Goal: Navigation & Orientation: Find specific page/section

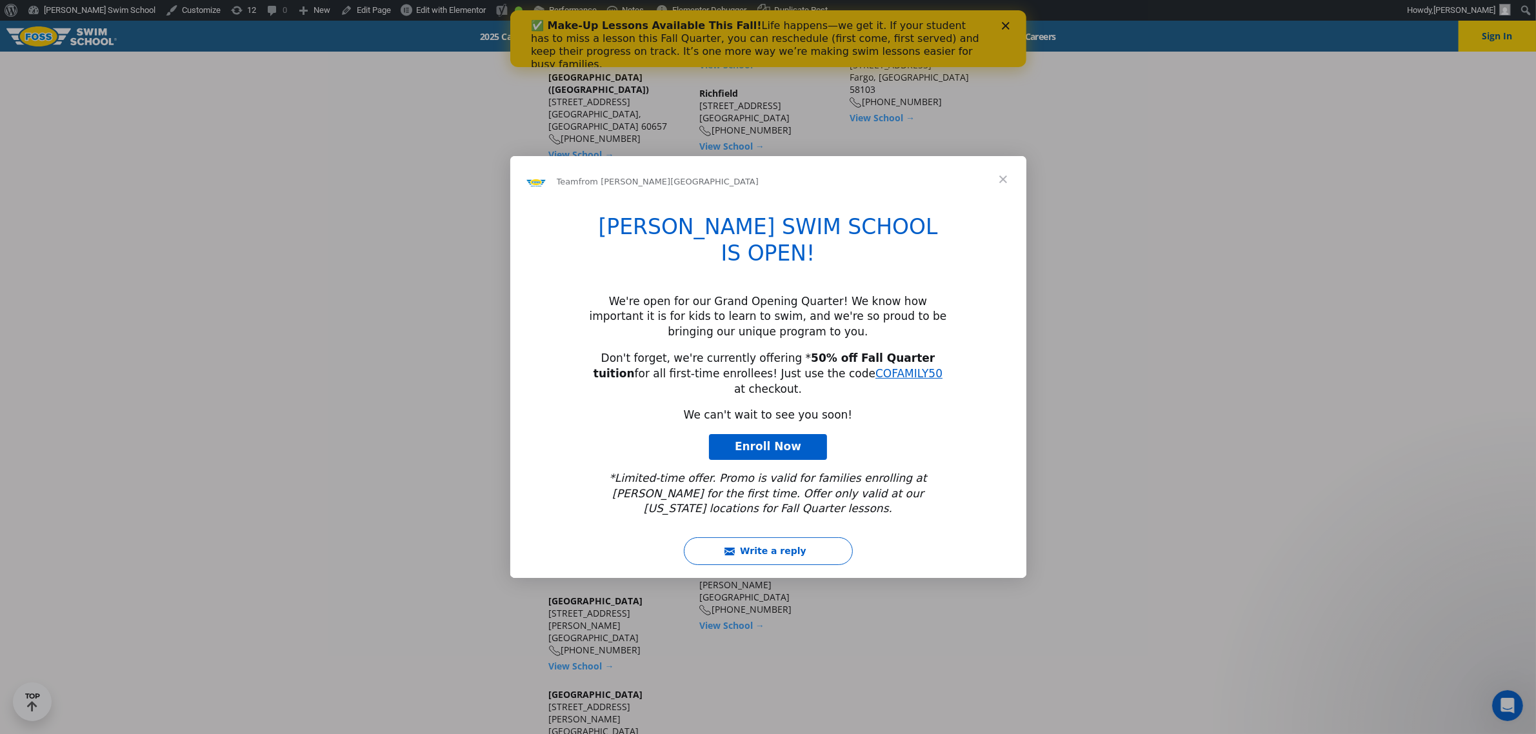
click at [1006, 203] on span "Close" at bounding box center [1003, 179] width 46 height 46
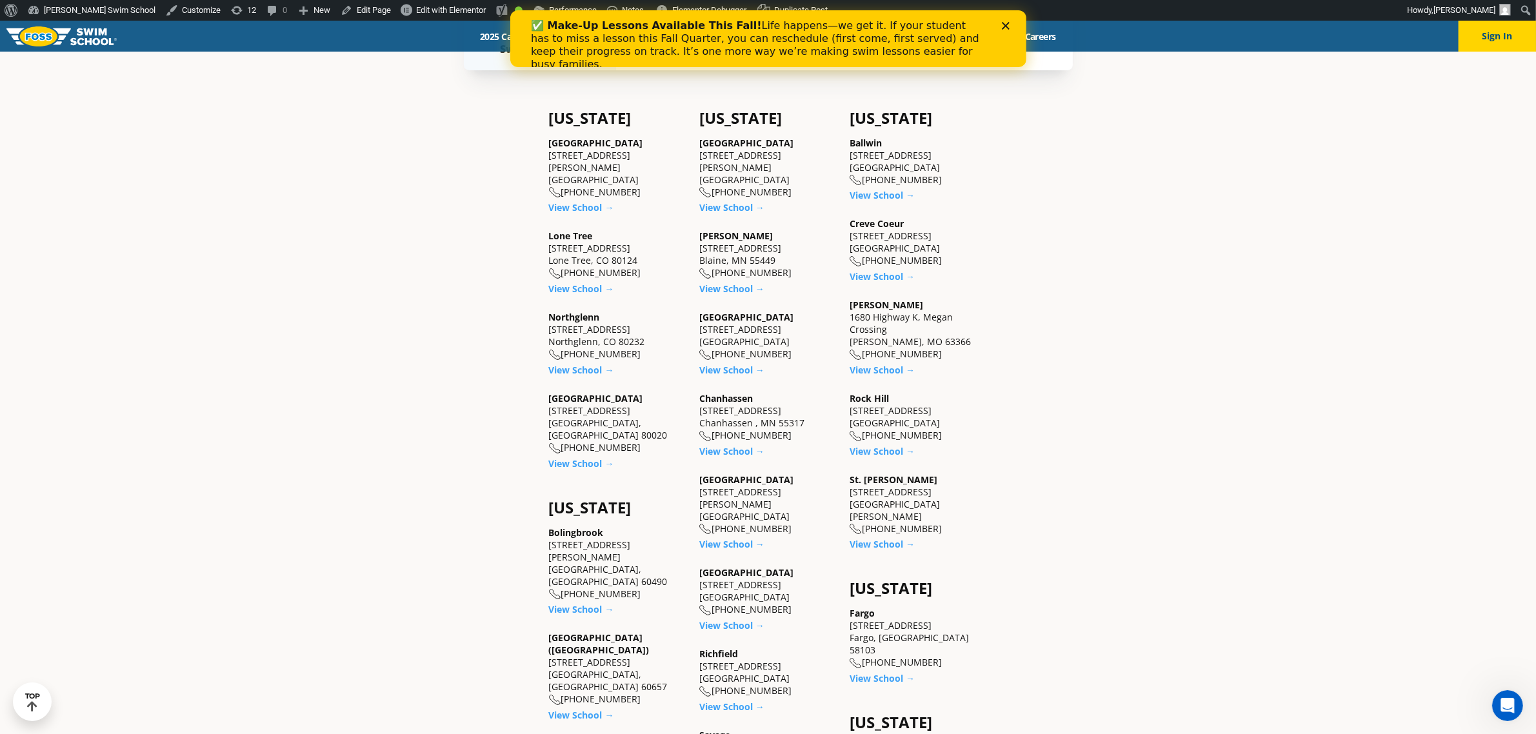
scroll to position [564, 0]
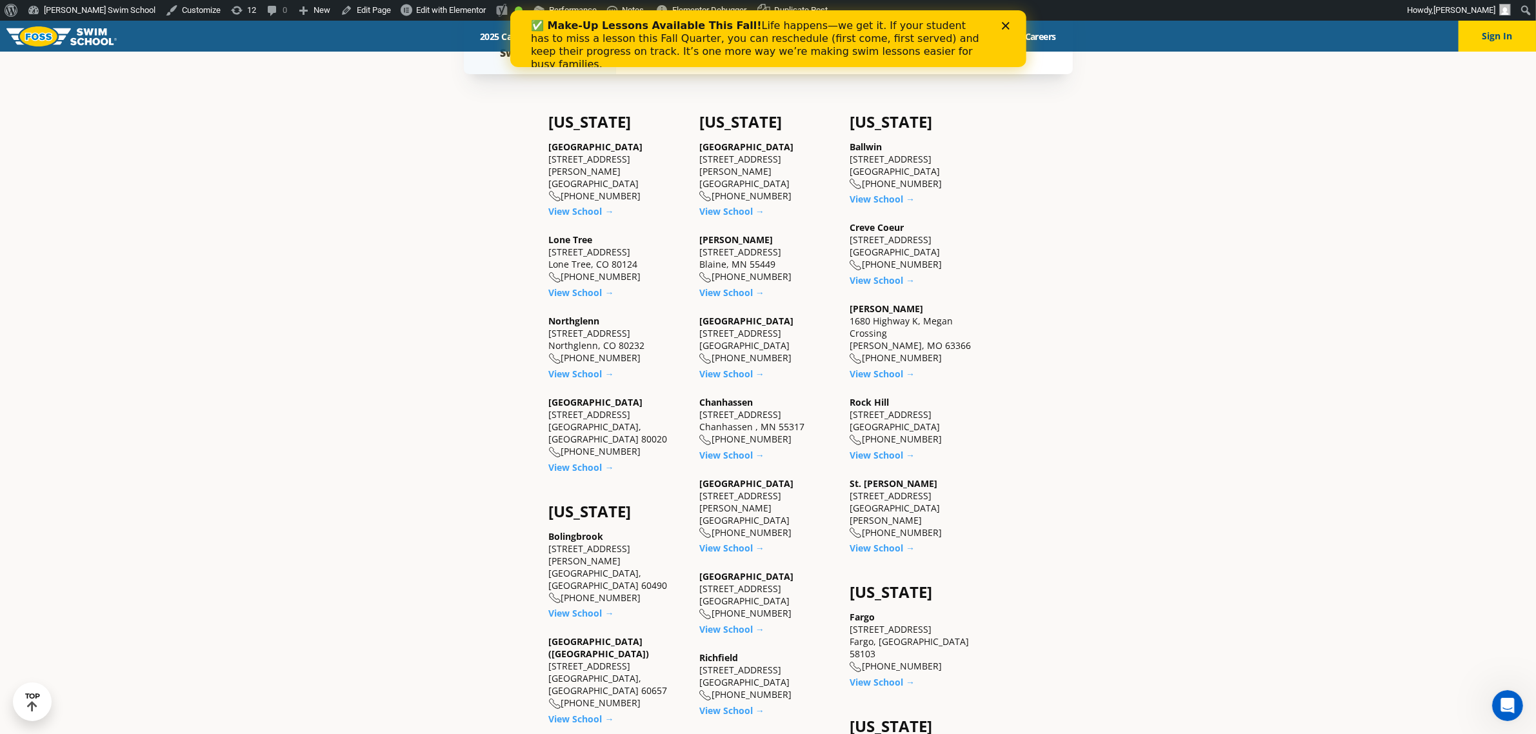
click at [1004, 24] on polygon "Close" at bounding box center [1005, 26] width 8 height 8
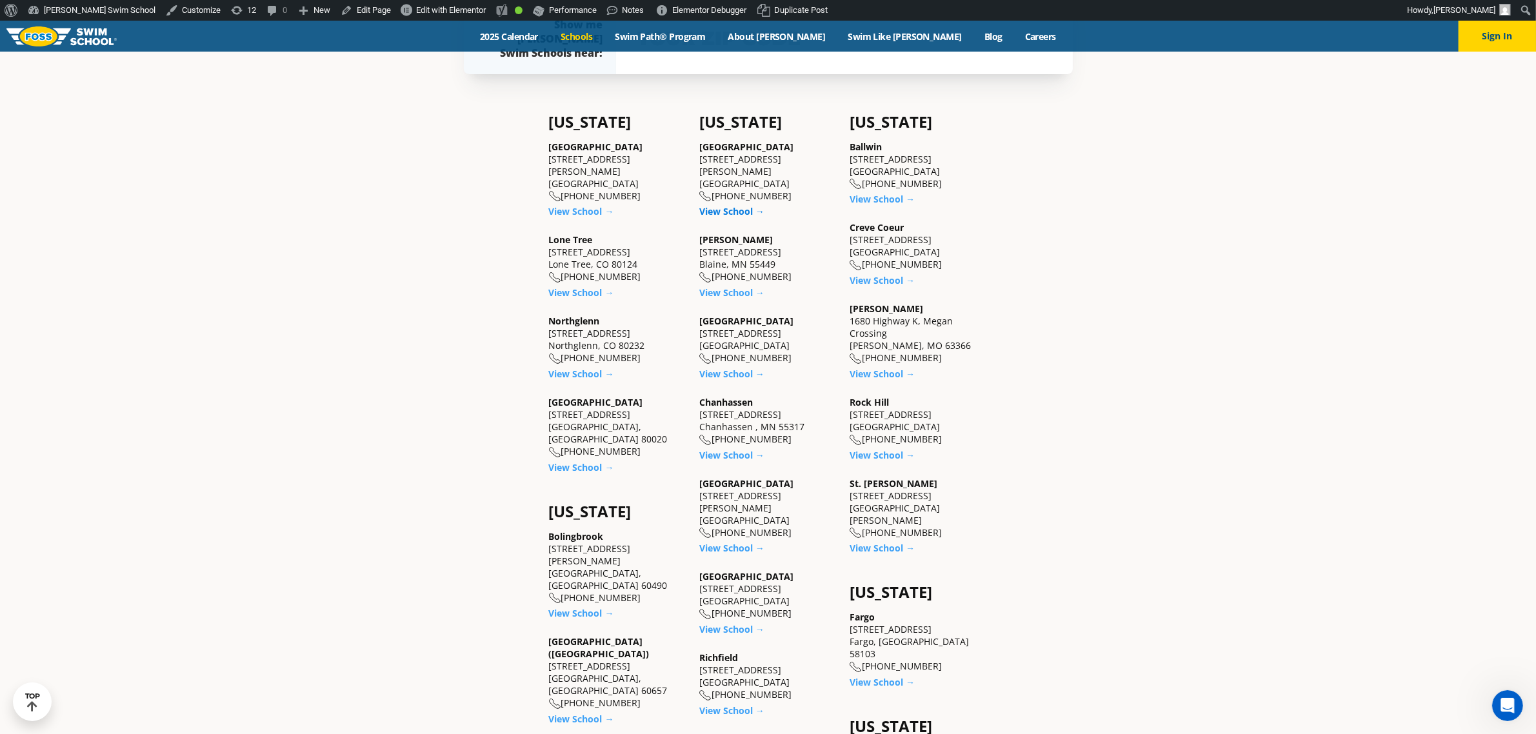
click at [736, 205] on link "View School →" at bounding box center [731, 211] width 65 height 12
click at [724, 290] on link "View School →" at bounding box center [731, 292] width 65 height 12
click at [729, 370] on link "View School →" at bounding box center [731, 374] width 65 height 12
click at [728, 449] on link "View School →" at bounding box center [731, 455] width 65 height 12
click at [721, 542] on link "View School →" at bounding box center [731, 548] width 65 height 12
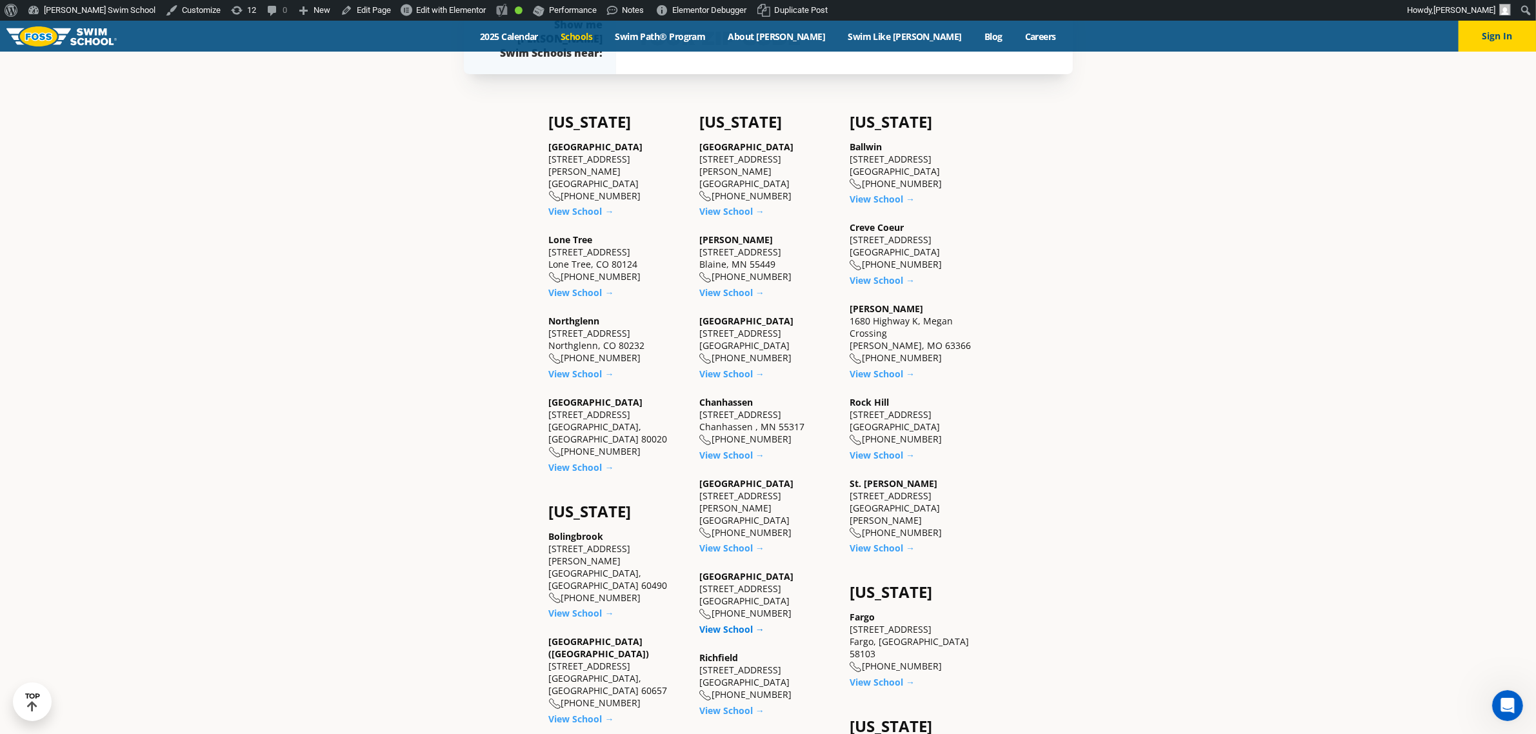
click at [726, 623] on link "View School →" at bounding box center [731, 629] width 65 height 12
click at [724, 687] on div "Richfield 2902 W 66th Street Richfield, MN 55423 (952) 592-3677 View School →" at bounding box center [767, 683] width 137 height 65
click at [724, 704] on link "View School →" at bounding box center [731, 710] width 65 height 12
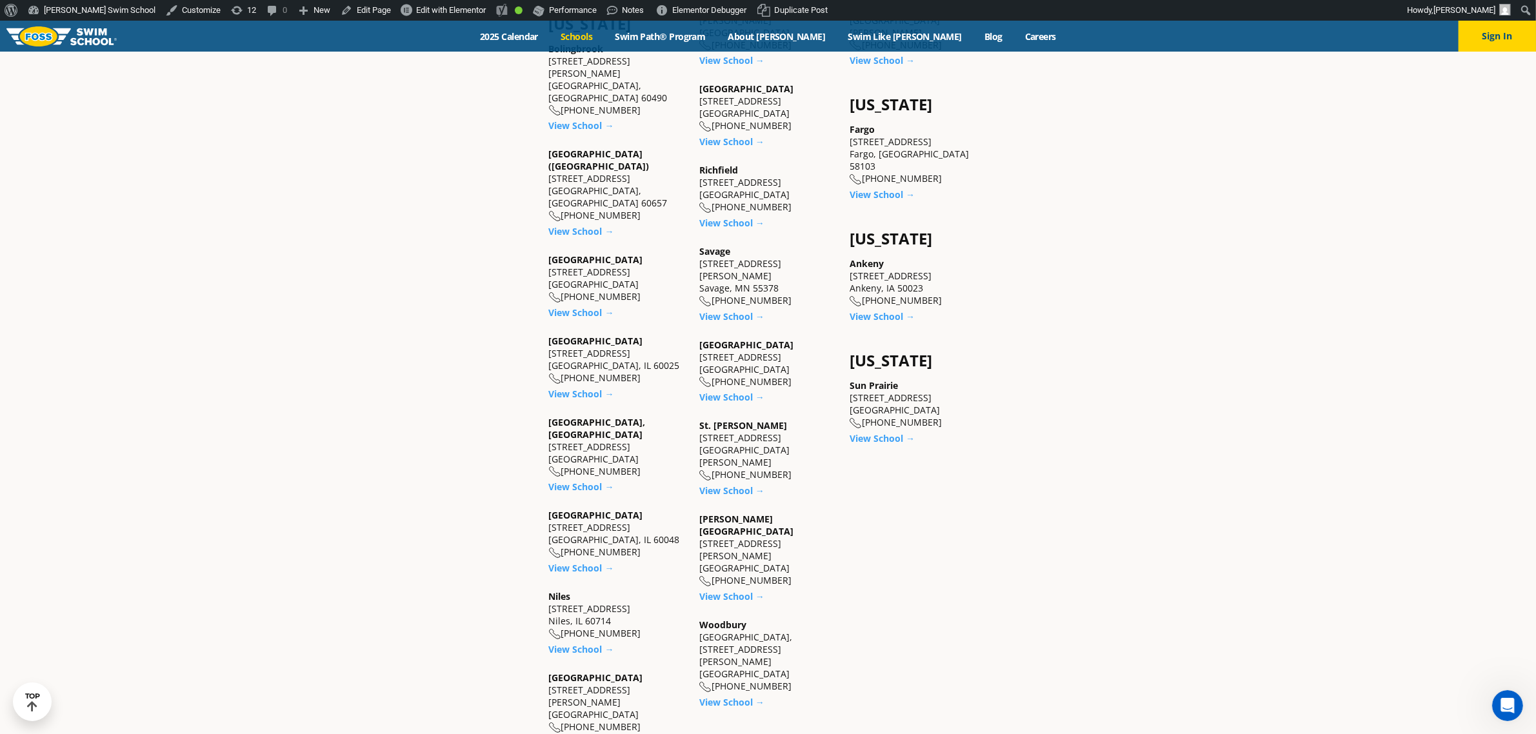
scroll to position [1129, 0]
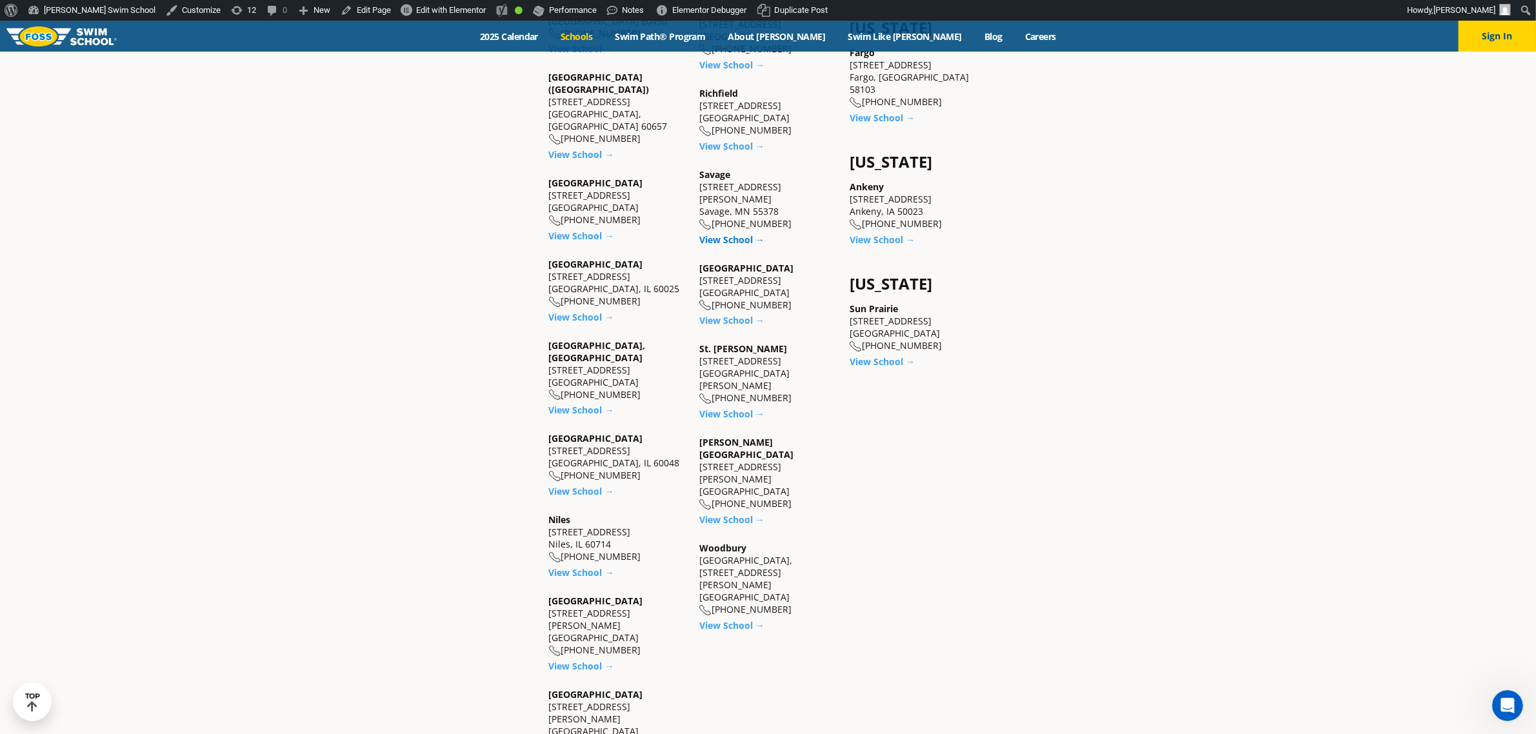
click at [733, 233] on link "View School →" at bounding box center [731, 239] width 65 height 12
click at [726, 314] on link "View School →" at bounding box center [731, 320] width 65 height 12
click at [727, 408] on link "View School →" at bounding box center [731, 414] width 65 height 12
click at [724, 513] on link "View School →" at bounding box center [731, 519] width 65 height 12
drag, startPoint x: 722, startPoint y: 540, endPoint x: 695, endPoint y: 476, distance: 70.0
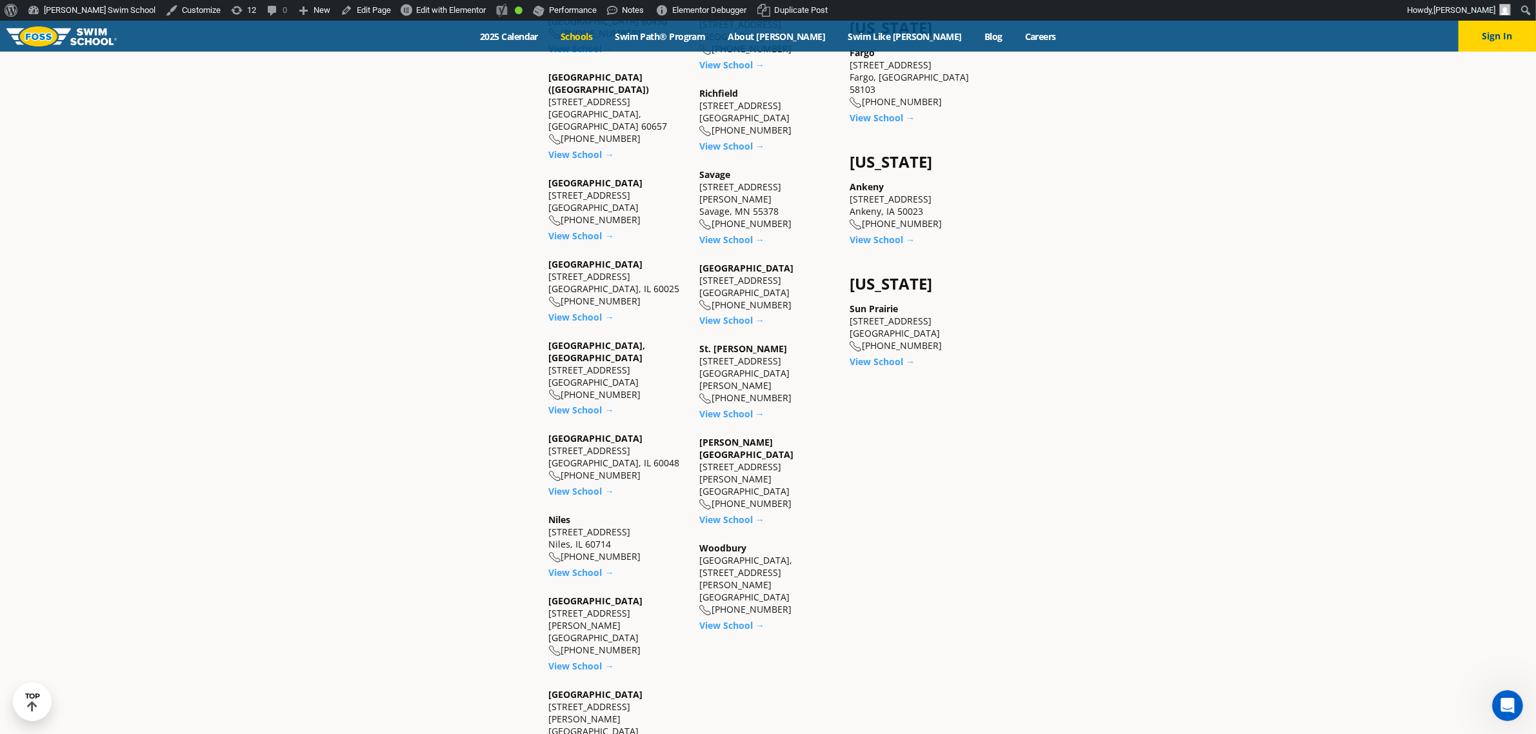
click at [722, 619] on link "View School →" at bounding box center [731, 625] width 65 height 12
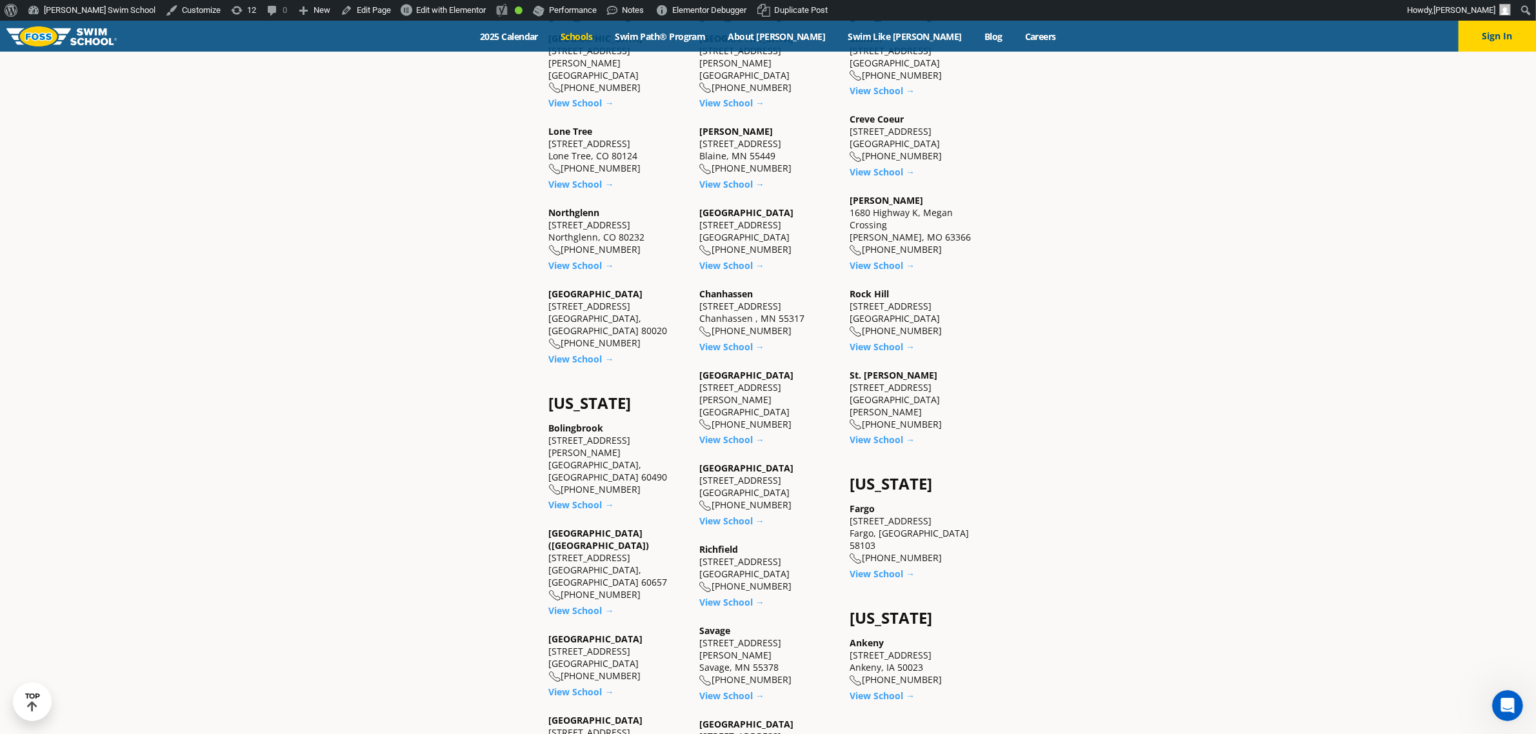
scroll to position [645, 0]
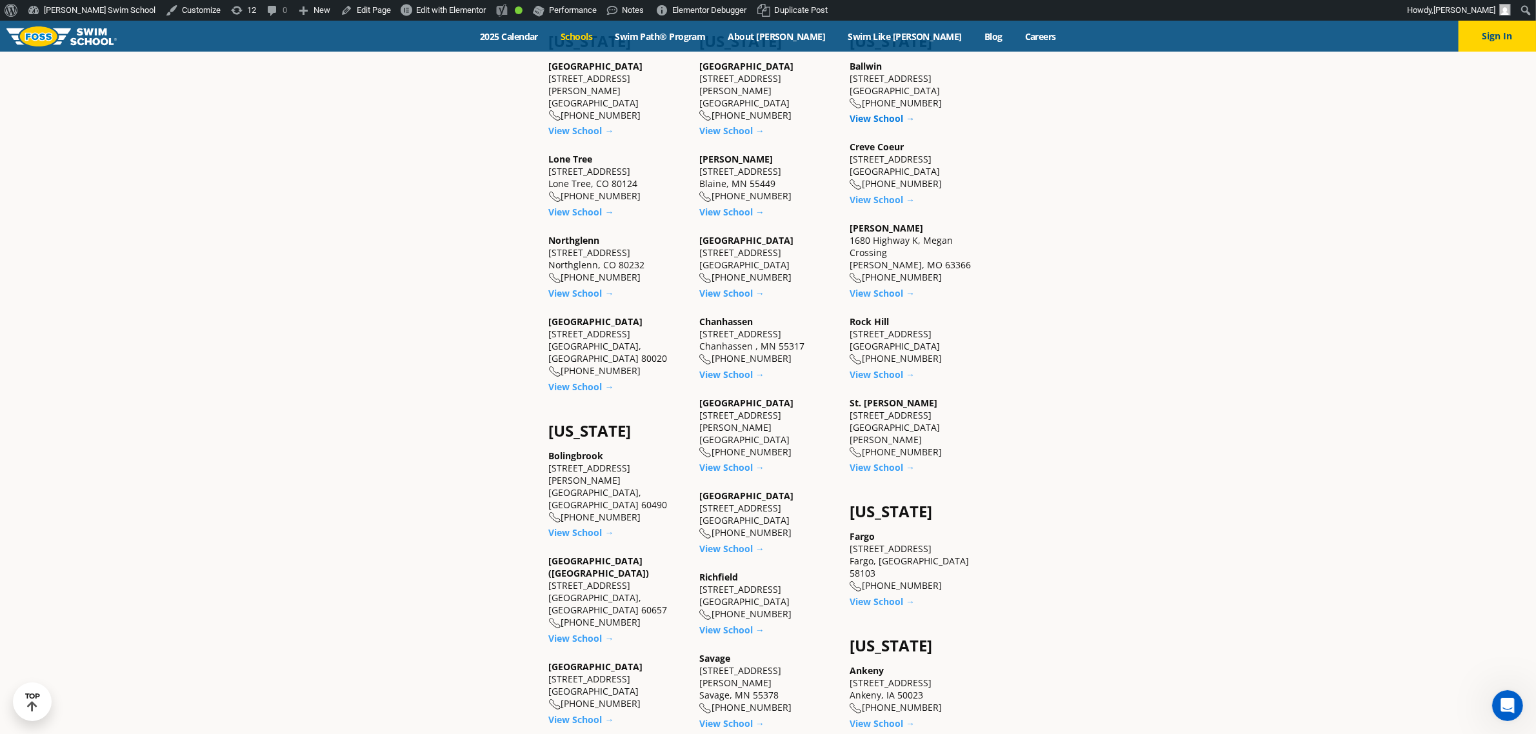
click at [889, 117] on link "View School →" at bounding box center [881, 118] width 65 height 12
click at [886, 193] on link "View School →" at bounding box center [881, 199] width 65 height 12
click at [869, 288] on link "View School →" at bounding box center [881, 293] width 65 height 12
click at [866, 371] on link "View School →" at bounding box center [881, 374] width 65 height 12
click at [879, 461] on link "View School →" at bounding box center [881, 467] width 65 height 12
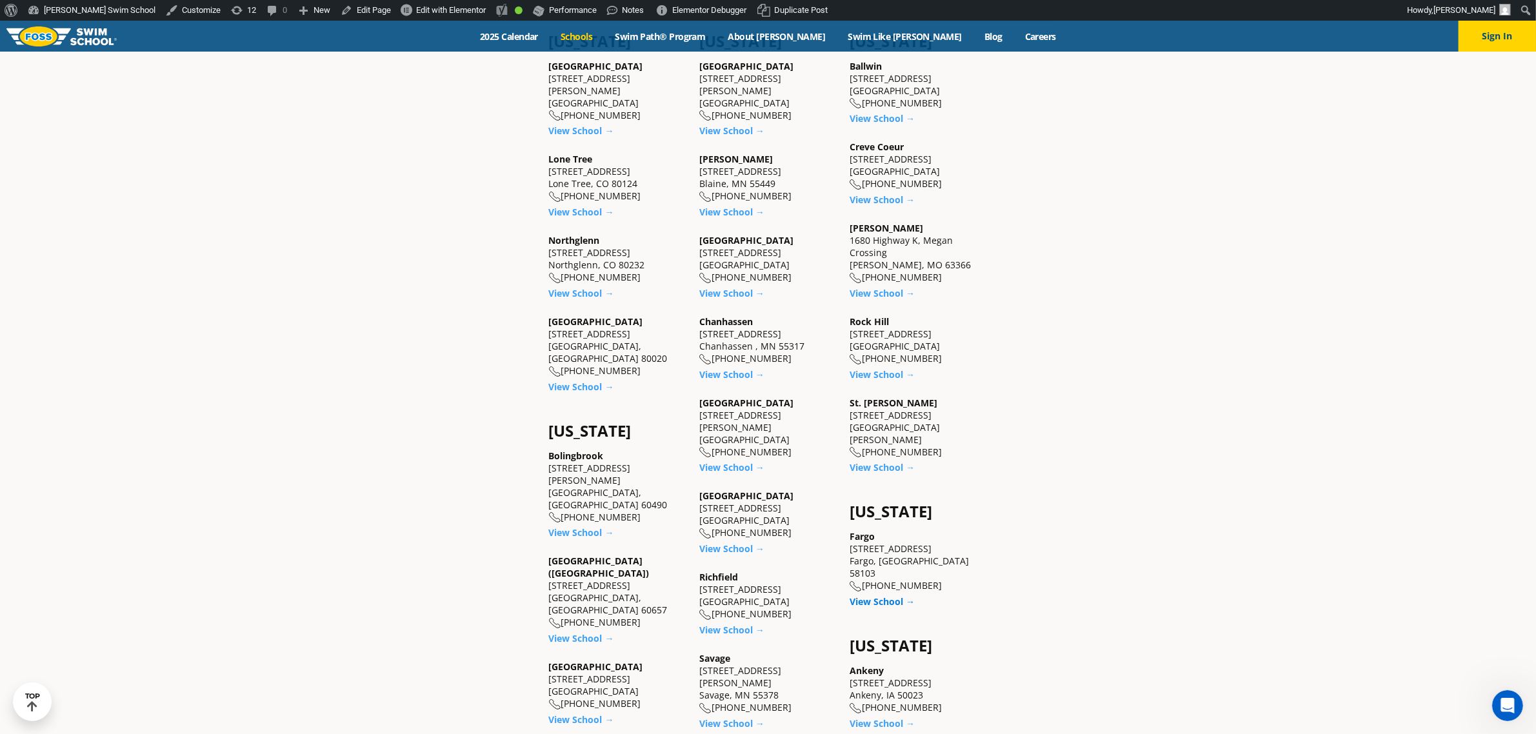
click at [882, 595] on link "View School →" at bounding box center [881, 601] width 65 height 12
click at [871, 717] on link "View School →" at bounding box center [881, 723] width 65 height 12
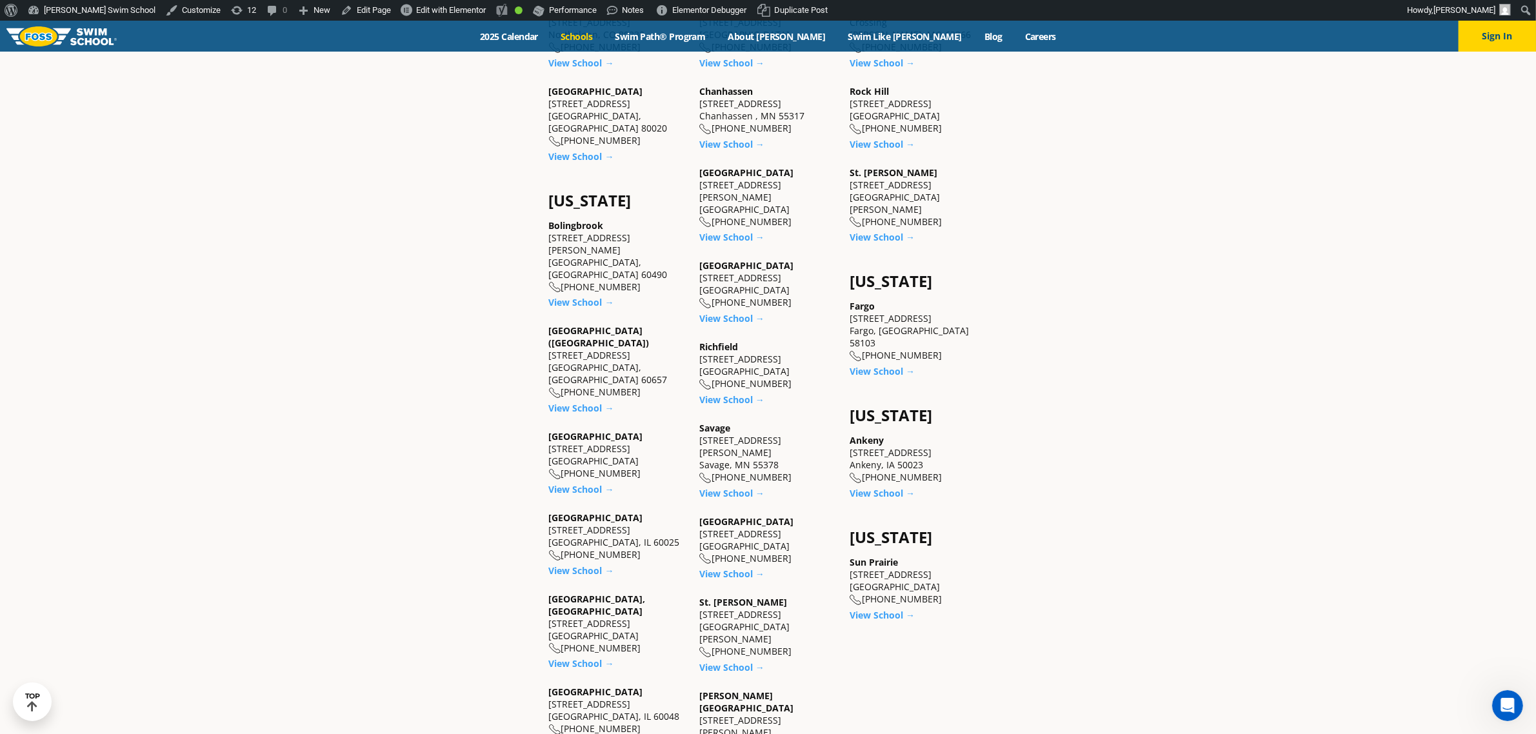
scroll to position [887, 0]
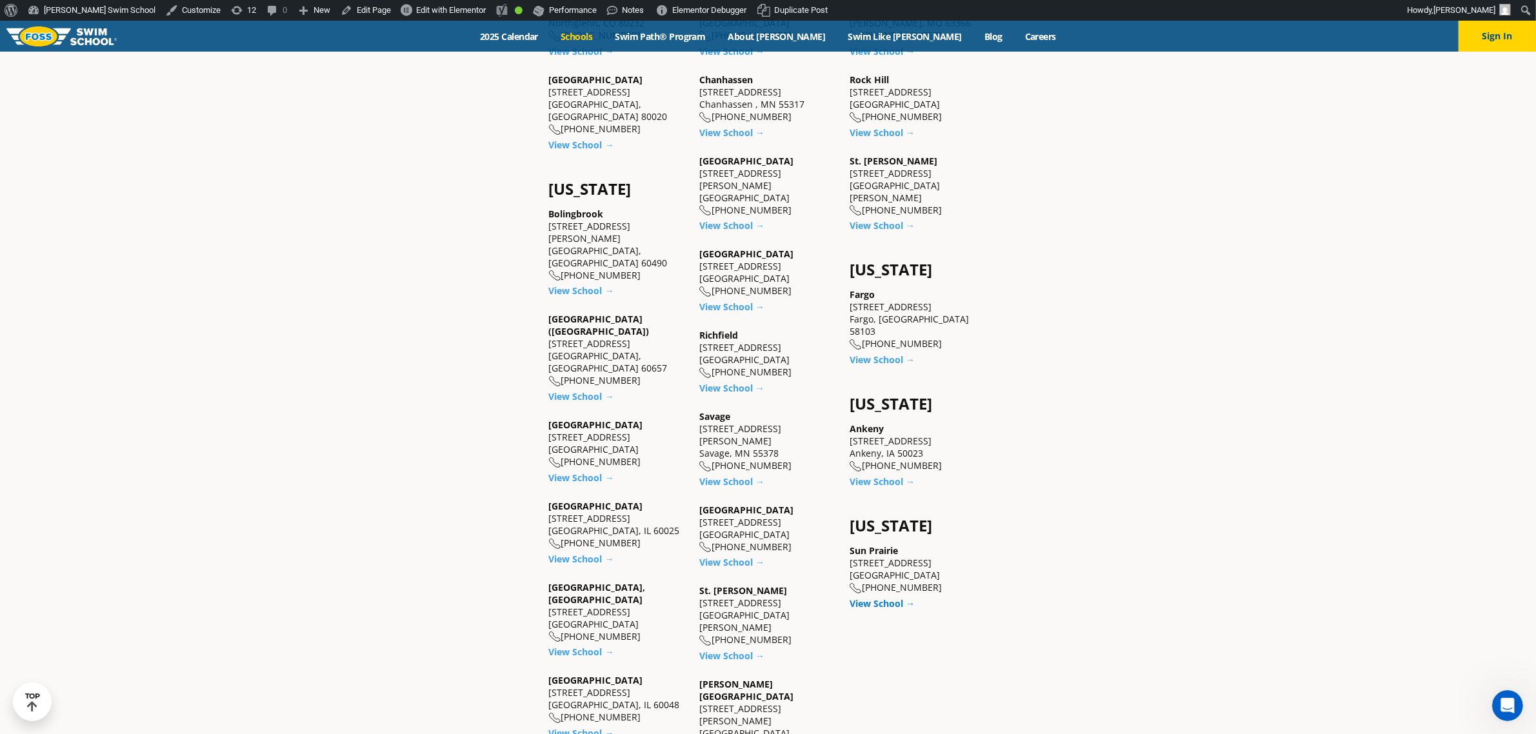
click at [876, 597] on link "View School →" at bounding box center [881, 603] width 65 height 12
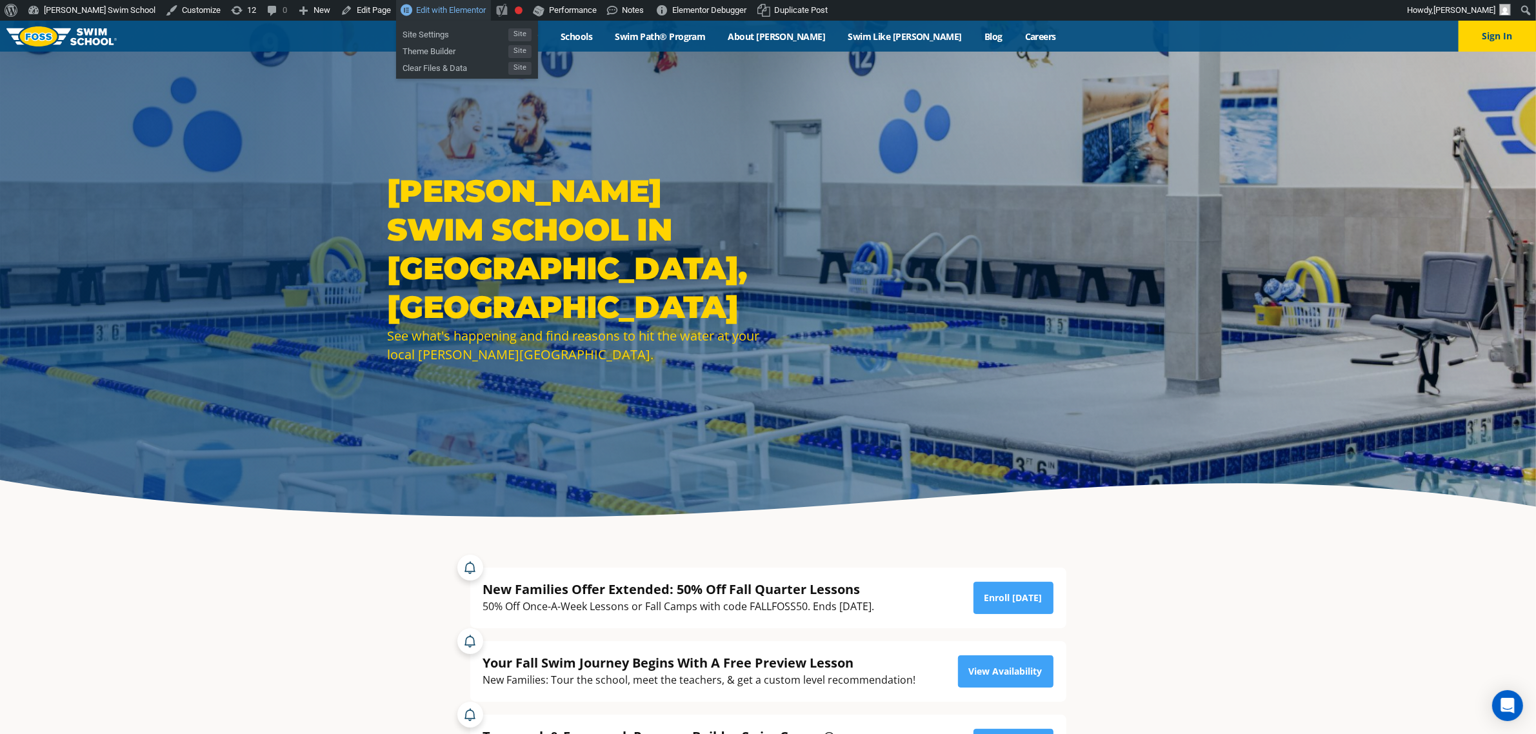
click at [416, 7] on span "Edit with Elementor" at bounding box center [451, 10] width 70 height 10
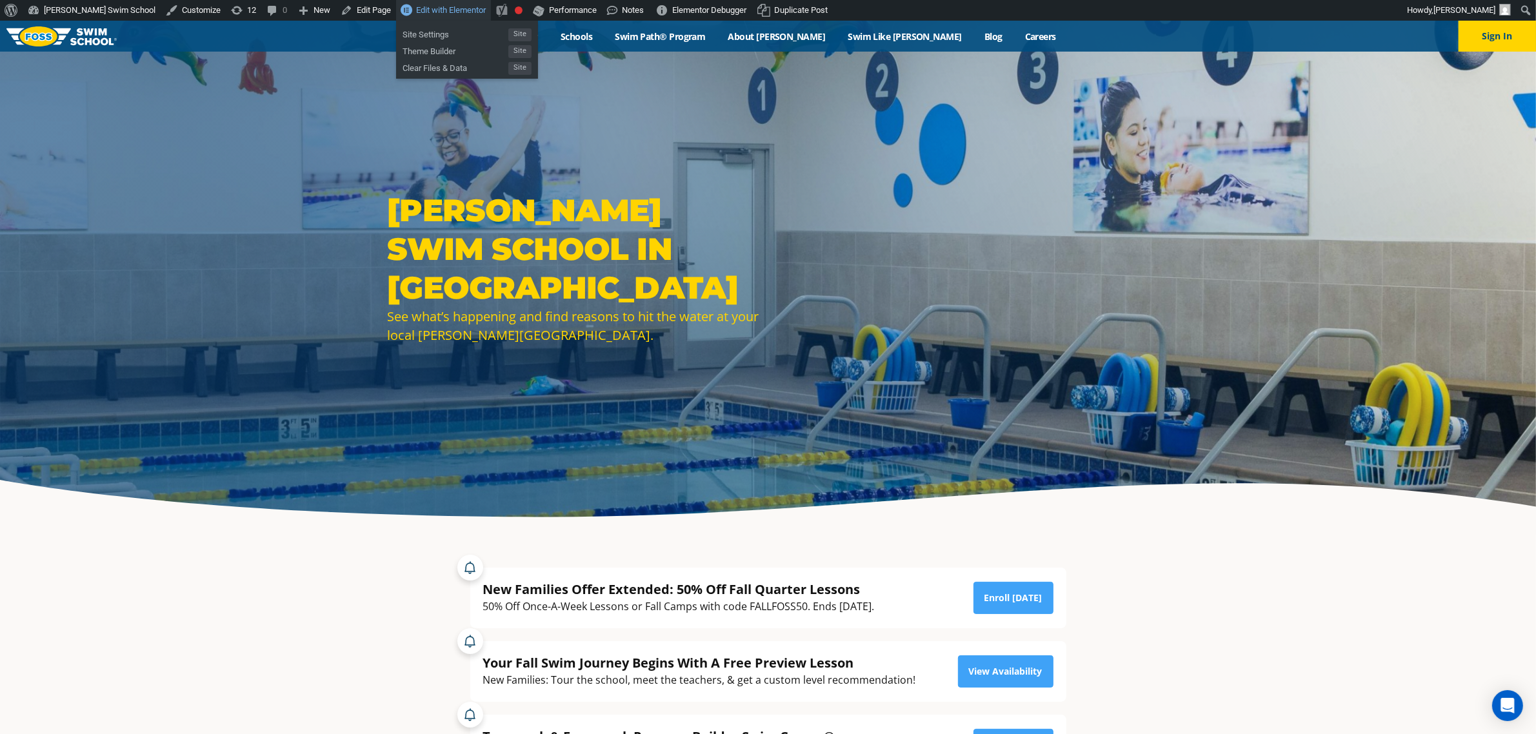
drag, startPoint x: 397, startPoint y: 13, endPoint x: 404, endPoint y: 14, distance: 6.6
click at [416, 14] on span "Edit with Elementor" at bounding box center [451, 10] width 70 height 10
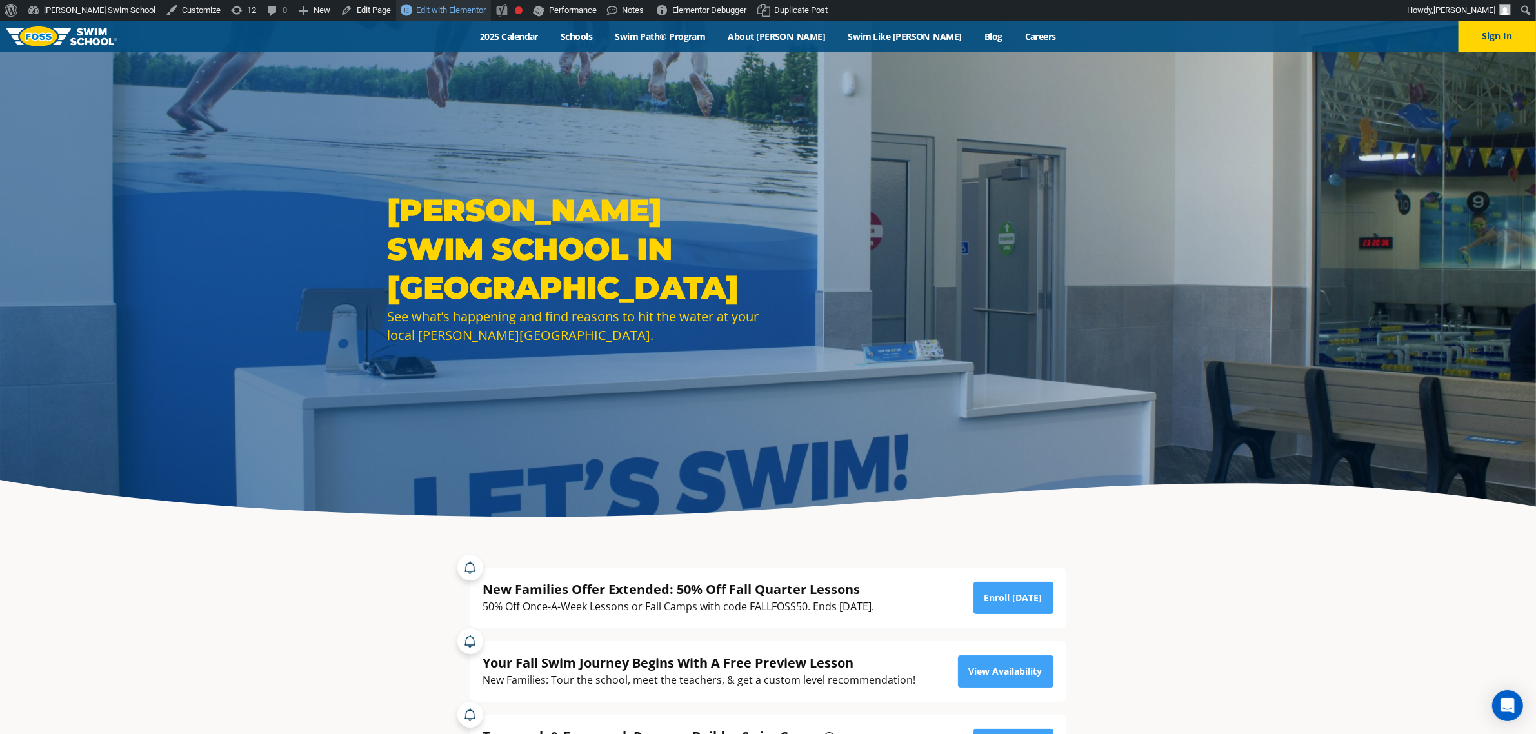
click at [403, 15] on link "Edit with Elementor" at bounding box center [443, 10] width 95 height 21
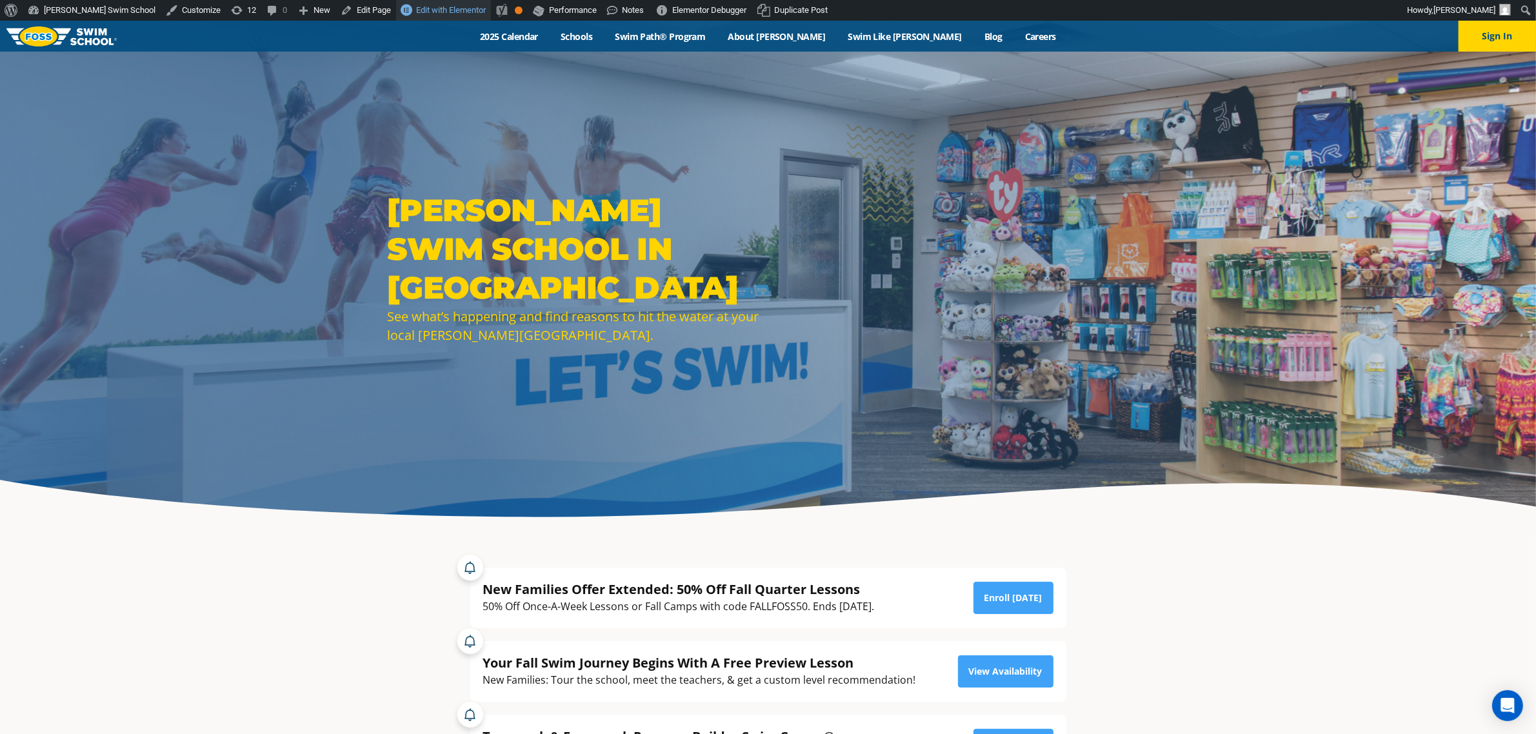
click at [428, 10] on span "Edit with Elementor" at bounding box center [451, 10] width 70 height 10
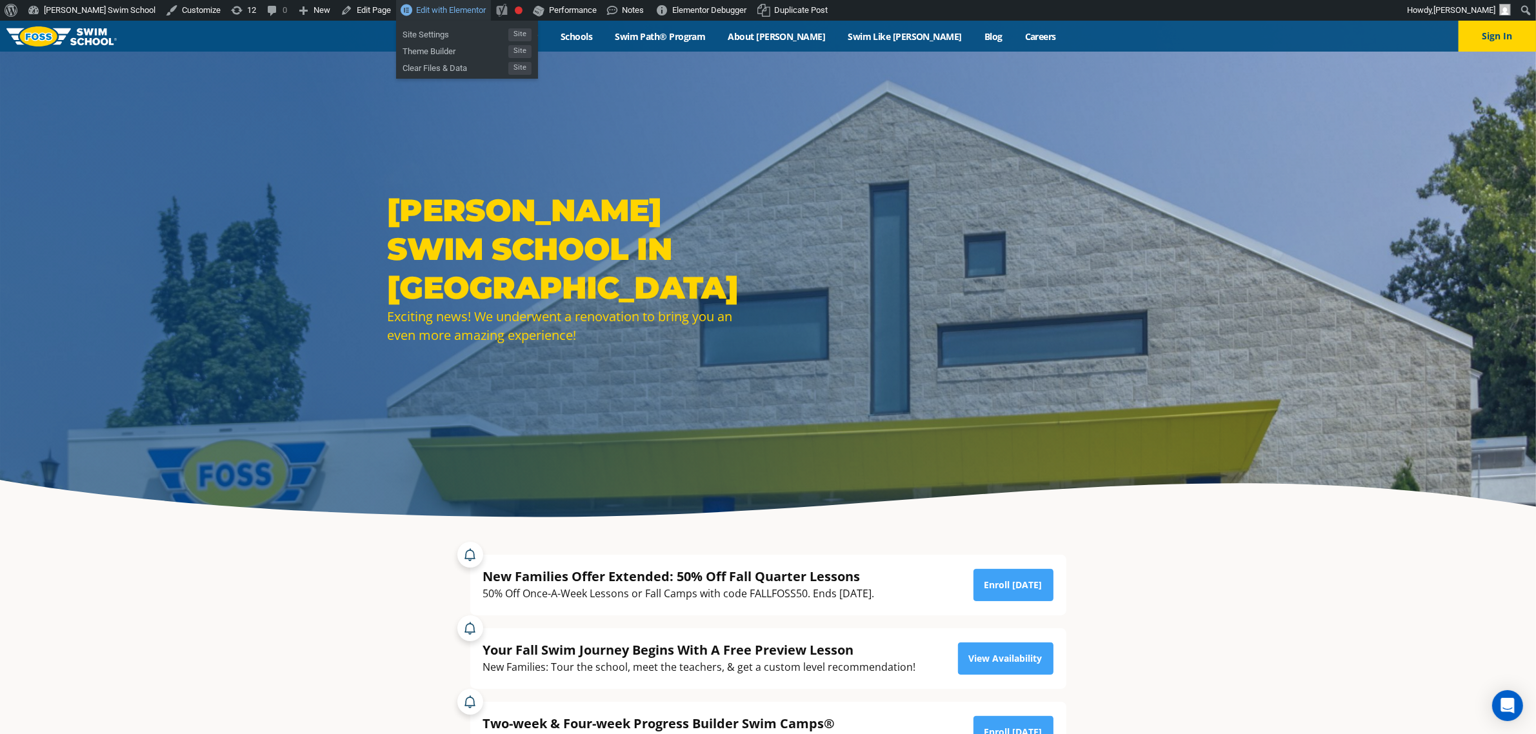
drag, startPoint x: 411, startPoint y: 11, endPoint x: 427, endPoint y: 11, distance: 16.1
click at [416, 11] on span "Edit with Elementor" at bounding box center [451, 10] width 70 height 10
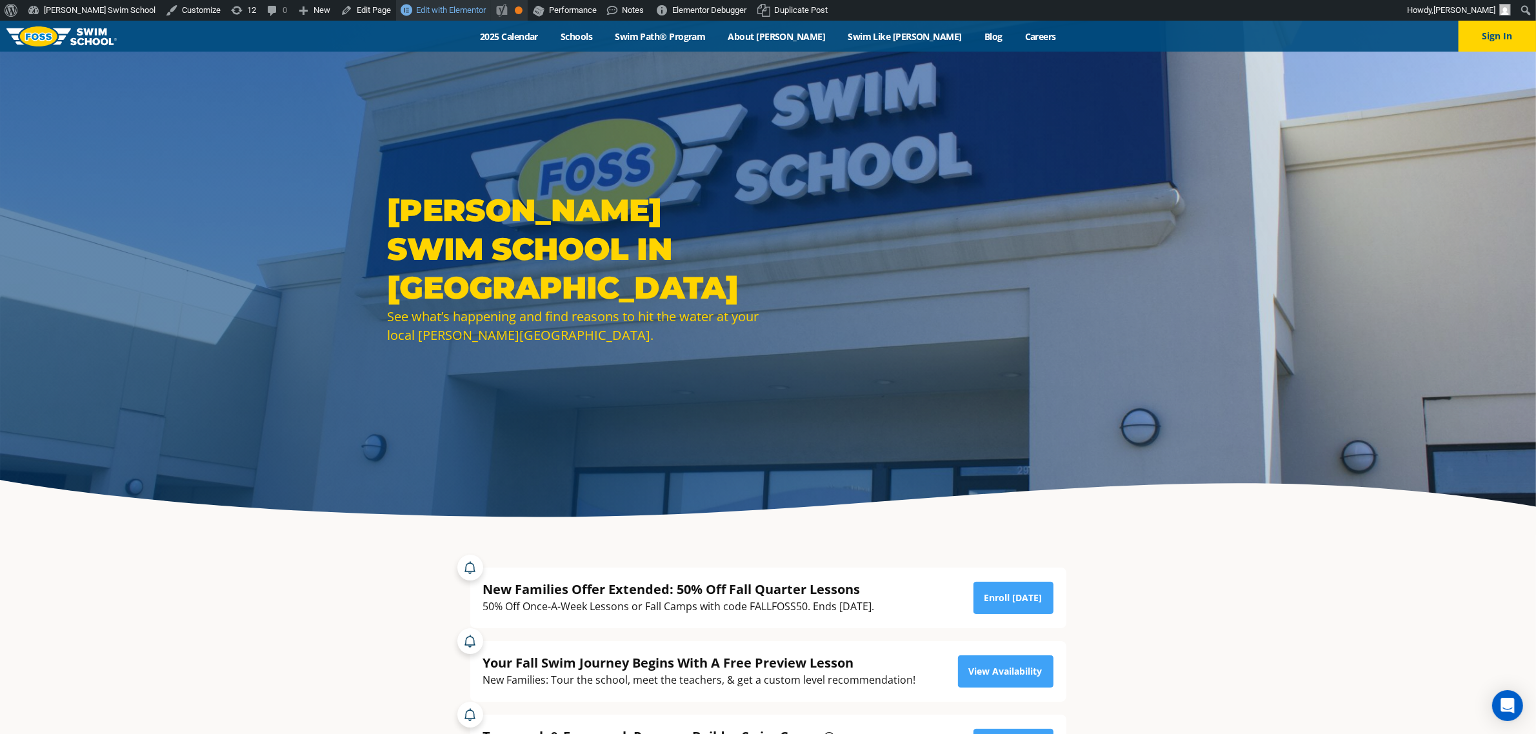
drag, startPoint x: 407, startPoint y: 13, endPoint x: 452, endPoint y: 8, distance: 45.4
click at [416, 14] on span "Edit with Elementor" at bounding box center [451, 10] width 70 height 10
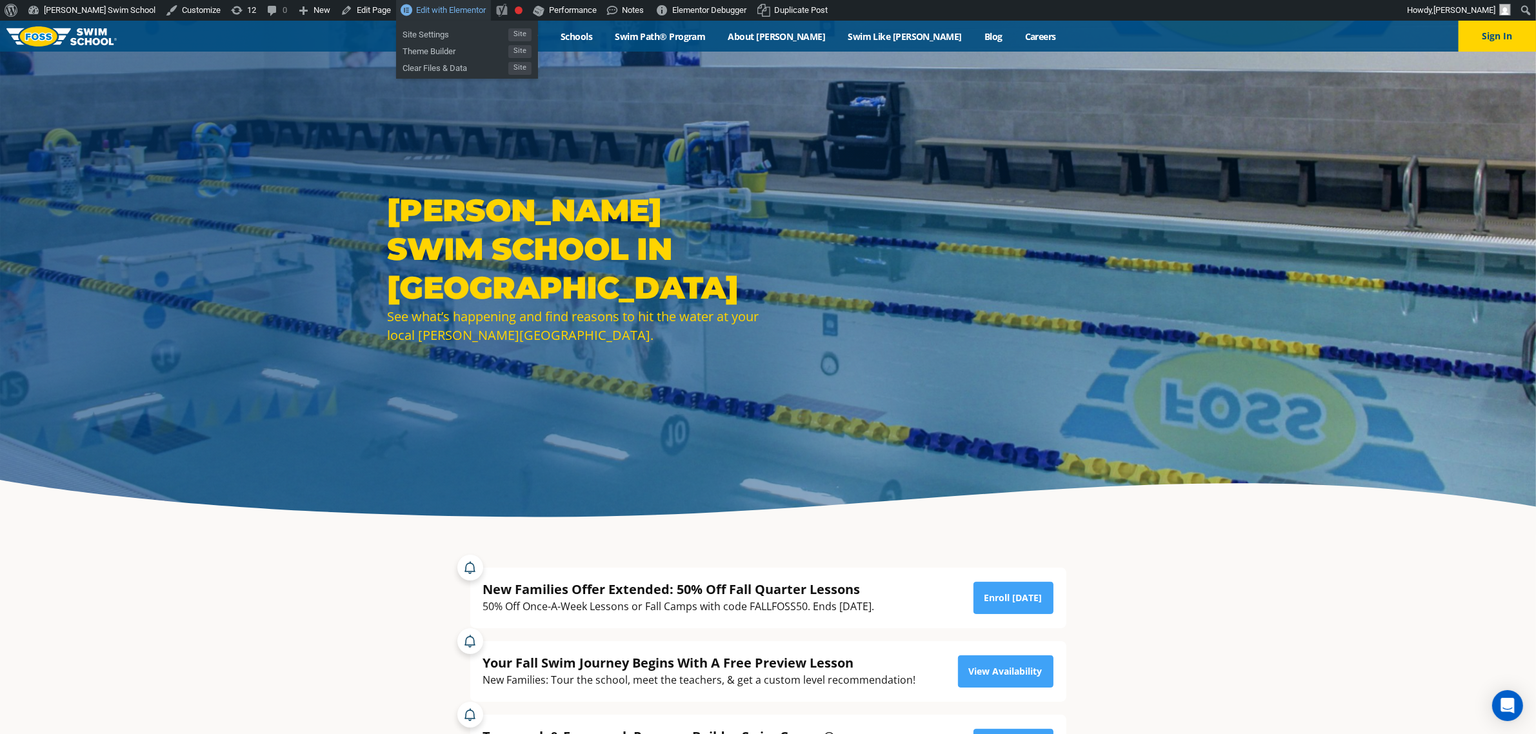
click at [416, 13] on span "Edit with Elementor" at bounding box center [451, 10] width 70 height 10
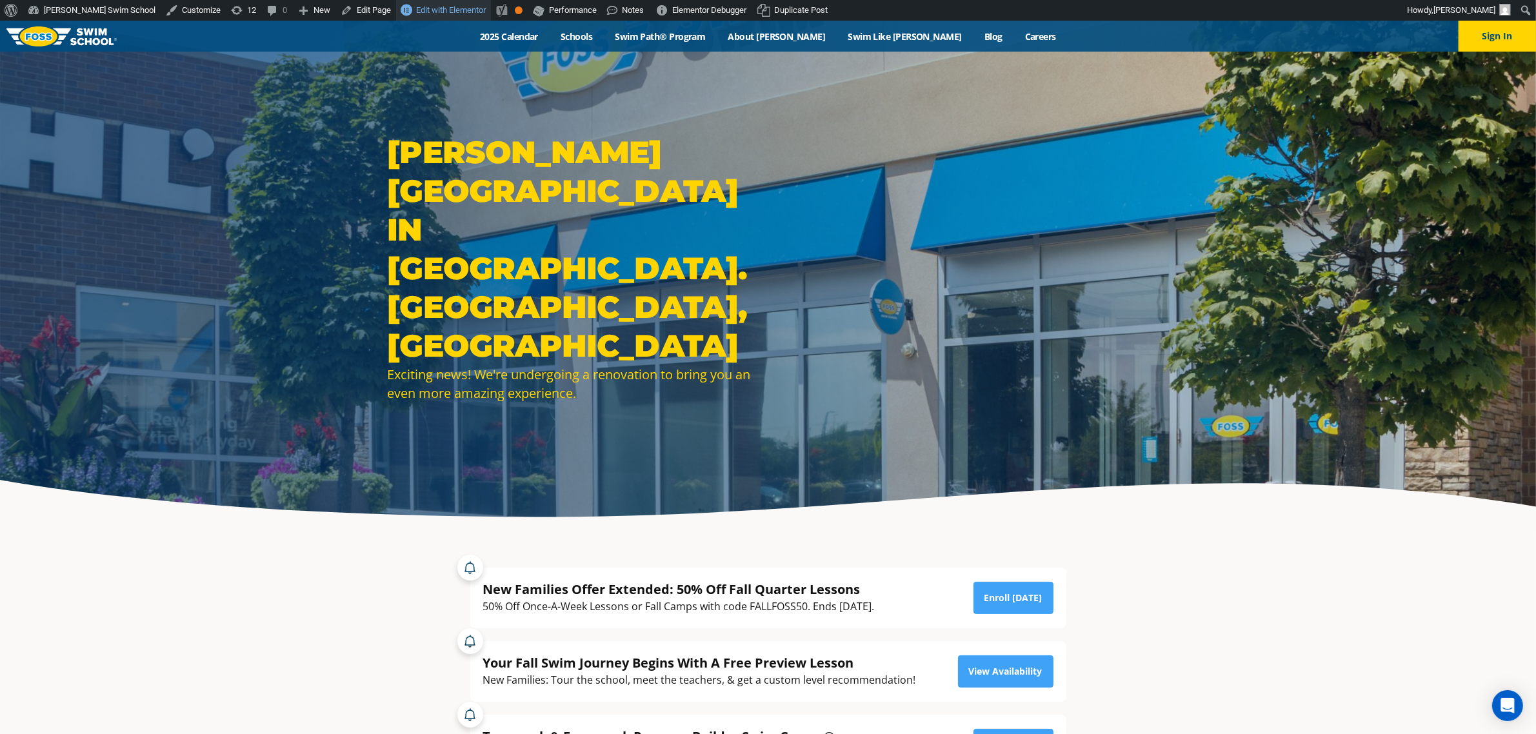
click at [416, 8] on span "Edit with Elementor" at bounding box center [451, 10] width 70 height 10
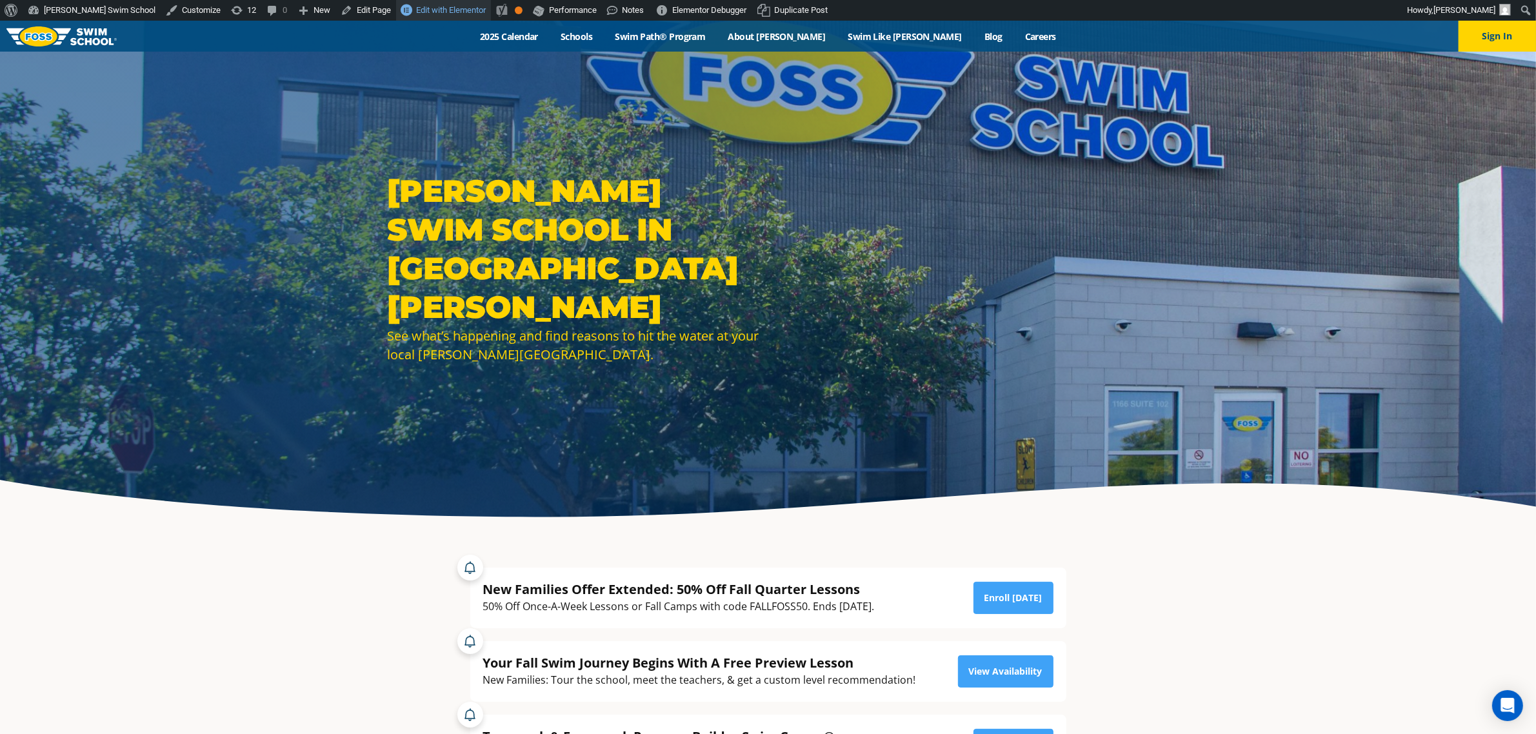
click at [416, 10] on span "Edit with Elementor" at bounding box center [451, 10] width 70 height 10
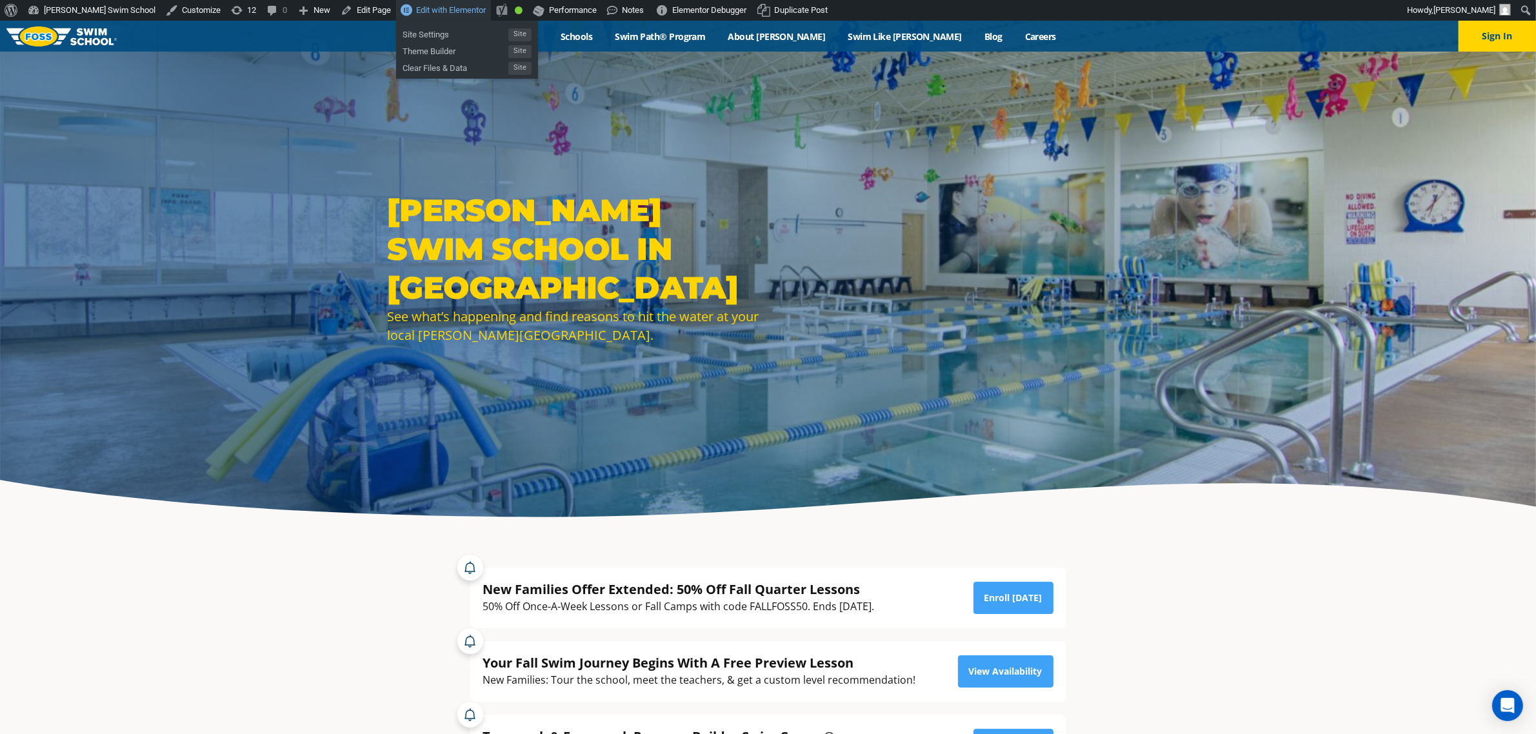
drag, startPoint x: 402, startPoint y: 8, endPoint x: 428, endPoint y: 7, distance: 25.8
click at [416, 8] on span "Edit with Elementor" at bounding box center [451, 10] width 70 height 10
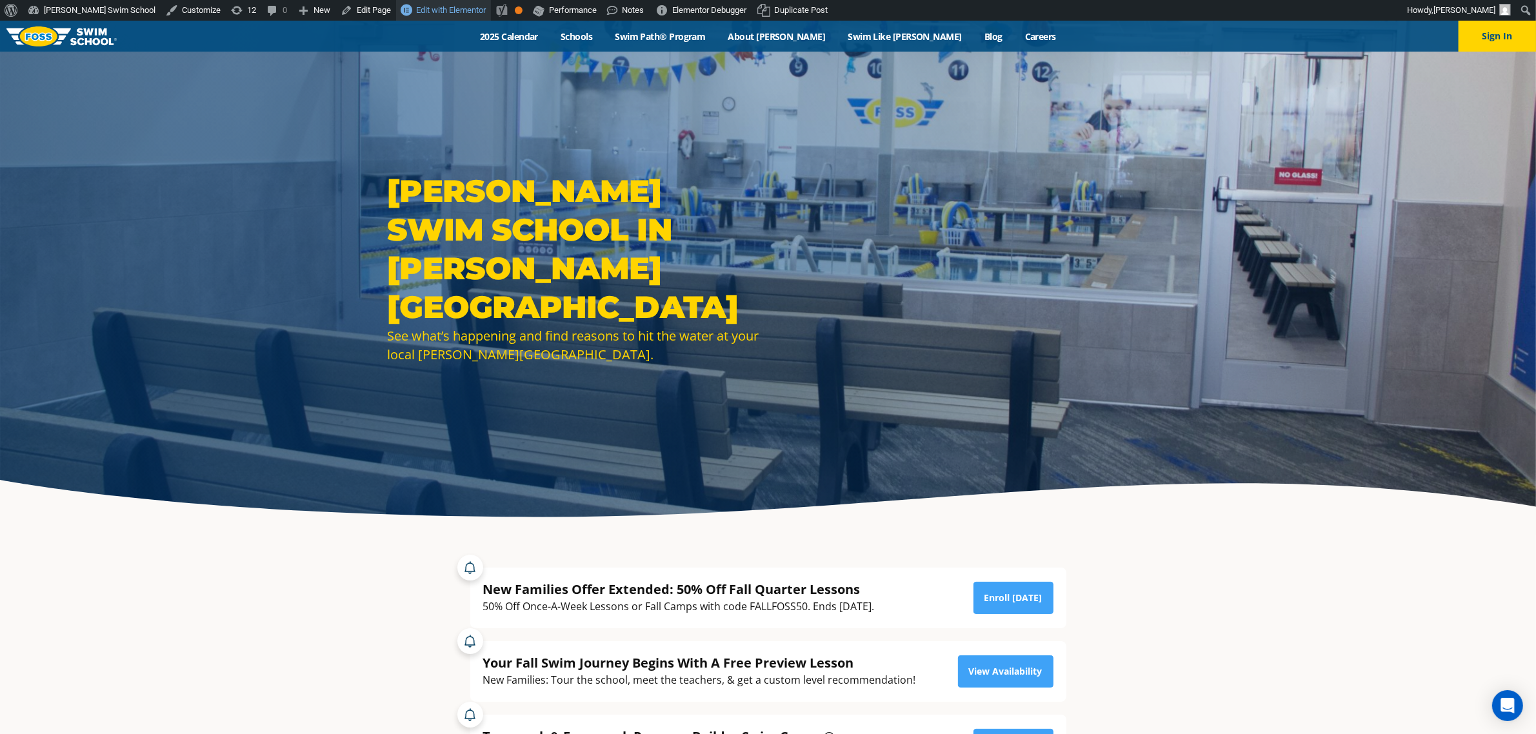
click at [416, 5] on span "Edit with Elementor" at bounding box center [451, 10] width 70 height 10
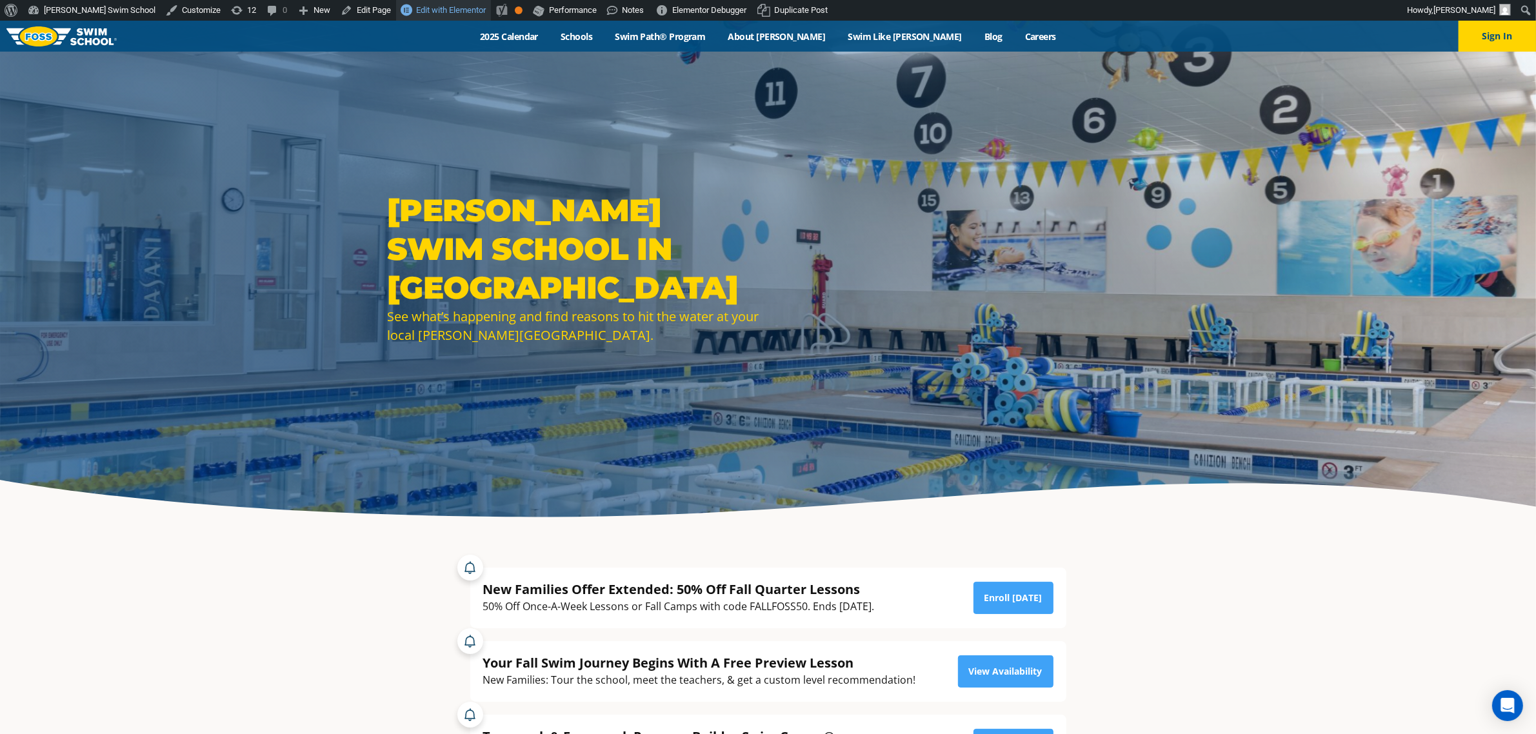
click at [416, 7] on span "Edit with Elementor" at bounding box center [451, 10] width 70 height 10
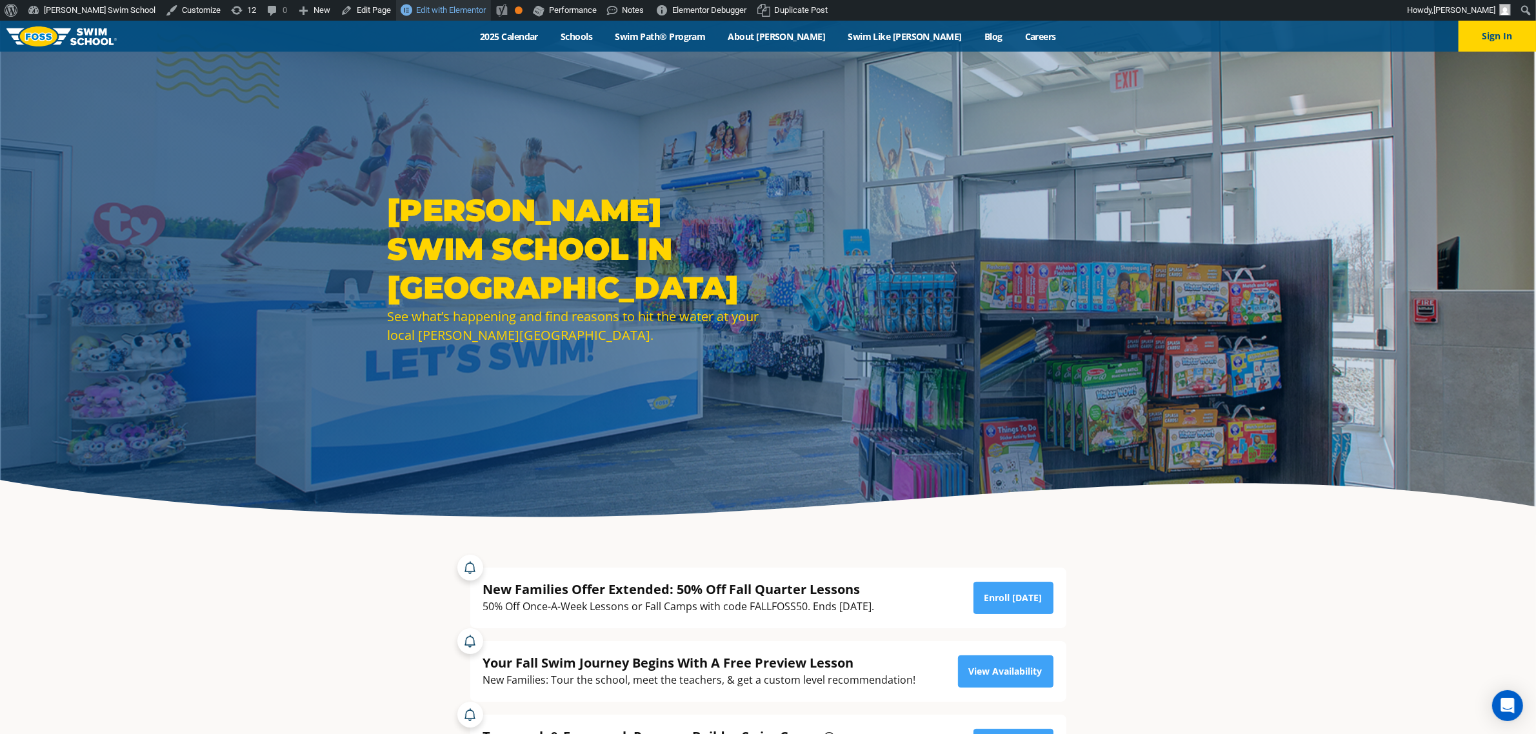
drag, startPoint x: 407, startPoint y: 3, endPoint x: 413, endPoint y: 0, distance: 7.2
click at [407, 4] on link "Edit with Elementor" at bounding box center [443, 10] width 95 height 21
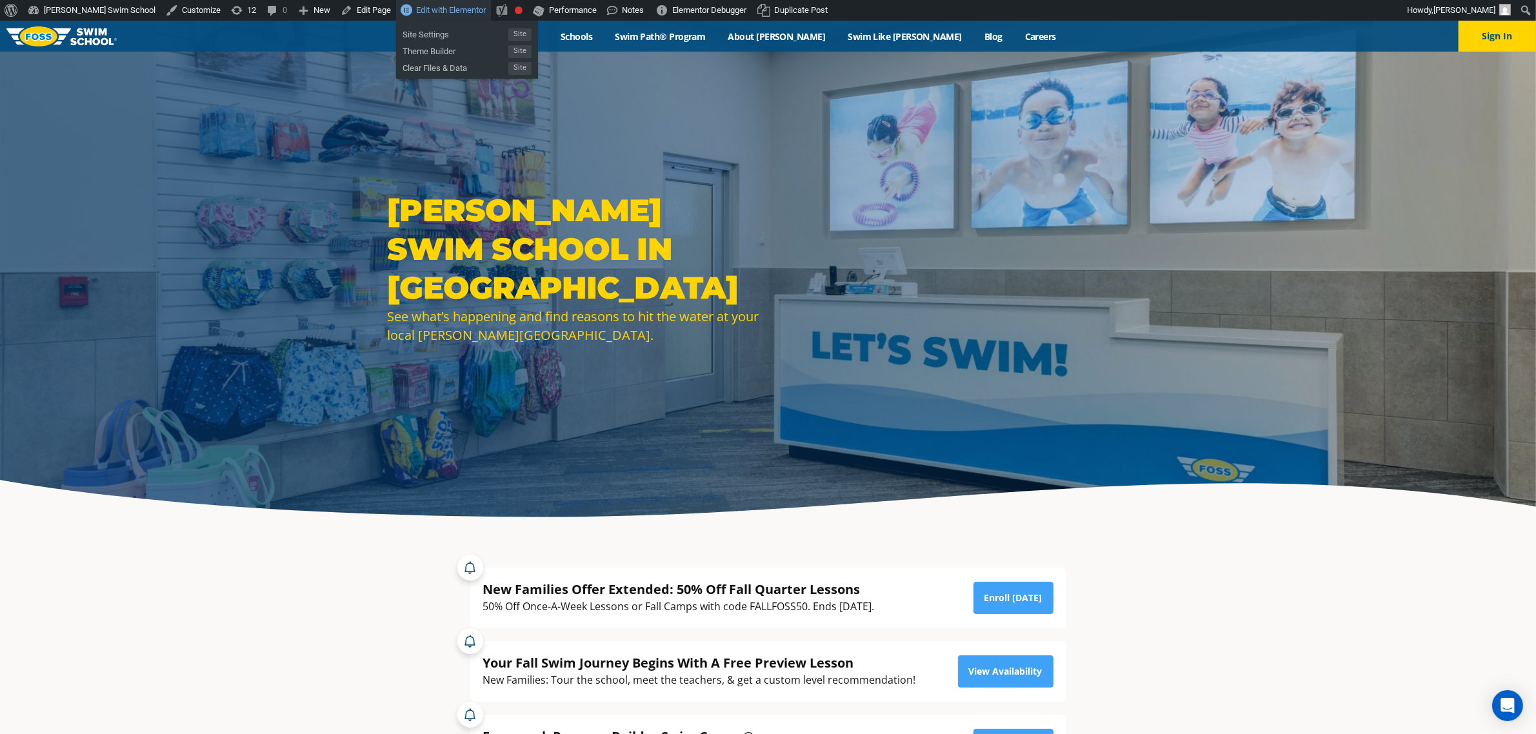
click at [416, 8] on span "Edit with Elementor" at bounding box center [451, 10] width 70 height 10
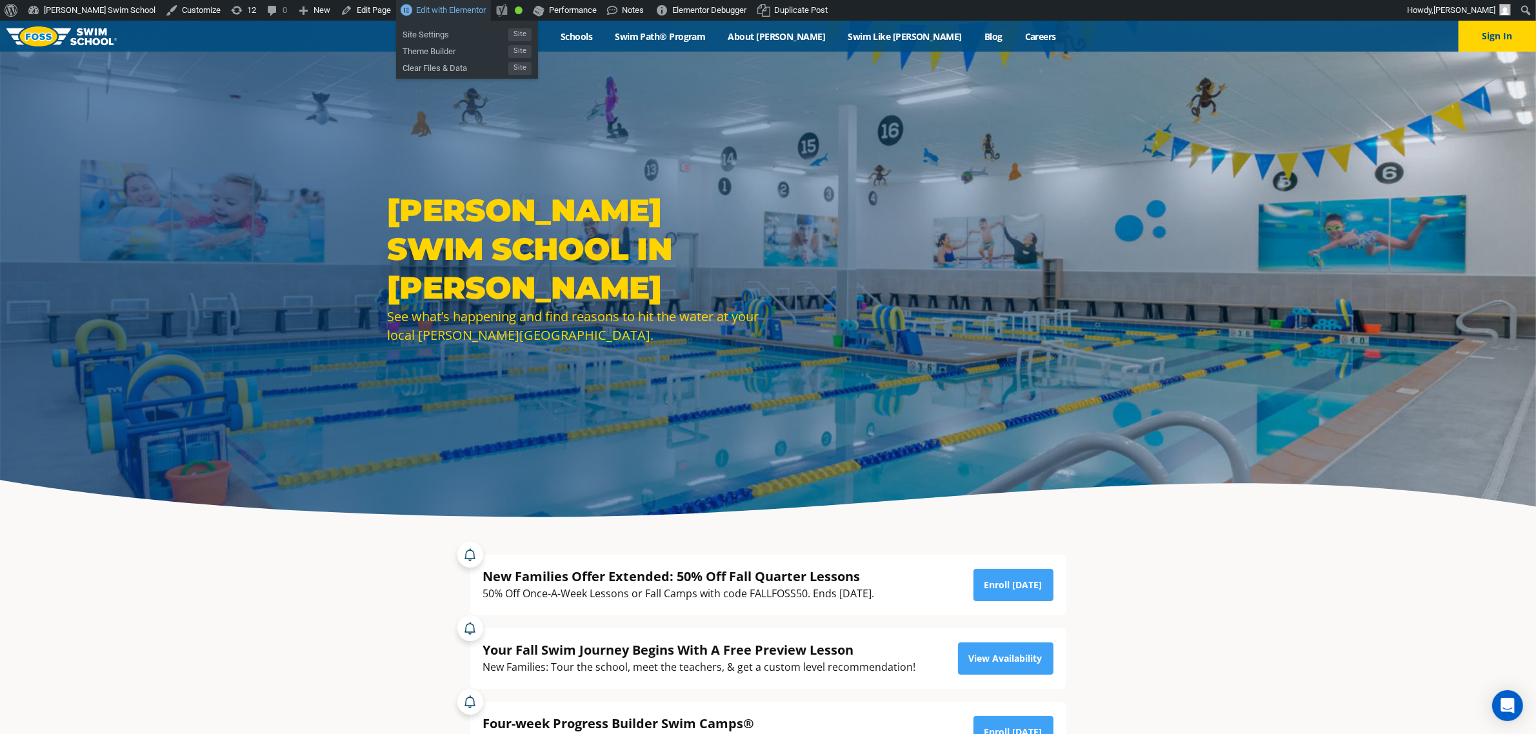
click at [416, 8] on span "Edit with Elementor" at bounding box center [451, 10] width 70 height 10
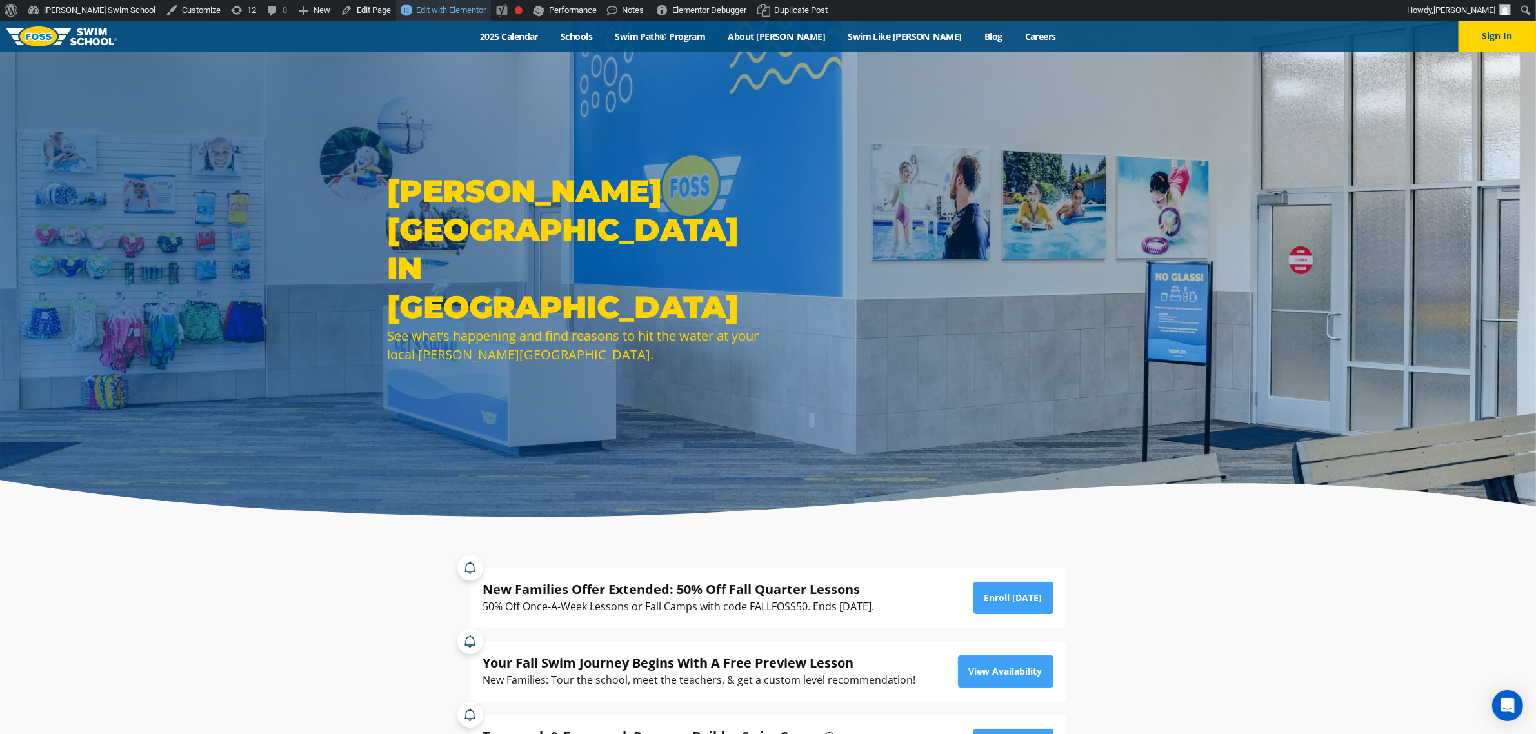
drag, startPoint x: 410, startPoint y: 8, endPoint x: 440, endPoint y: 8, distance: 29.7
click at [416, 8] on span "Edit with Elementor" at bounding box center [451, 10] width 70 height 10
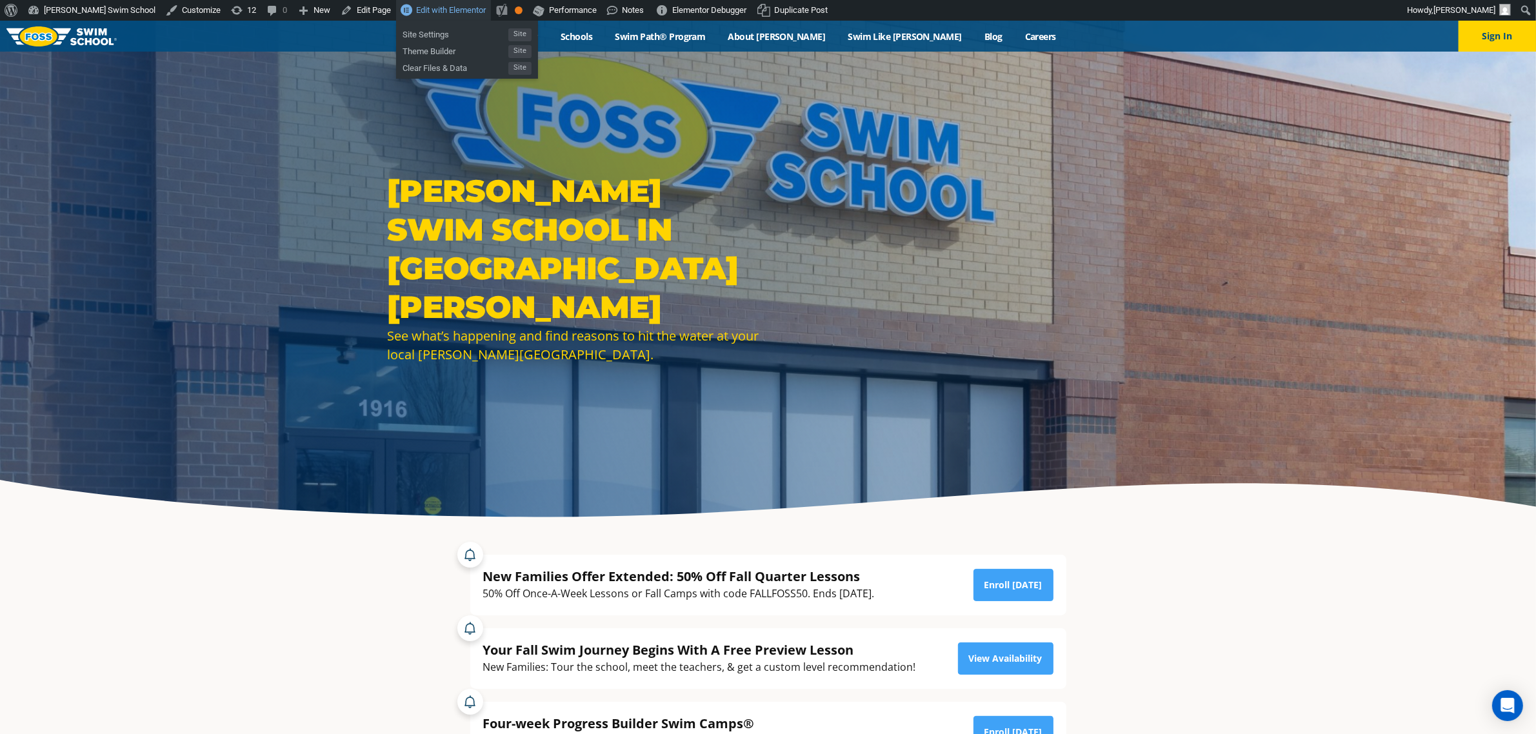
click at [416, 13] on span "Edit with Elementor" at bounding box center [451, 10] width 70 height 10
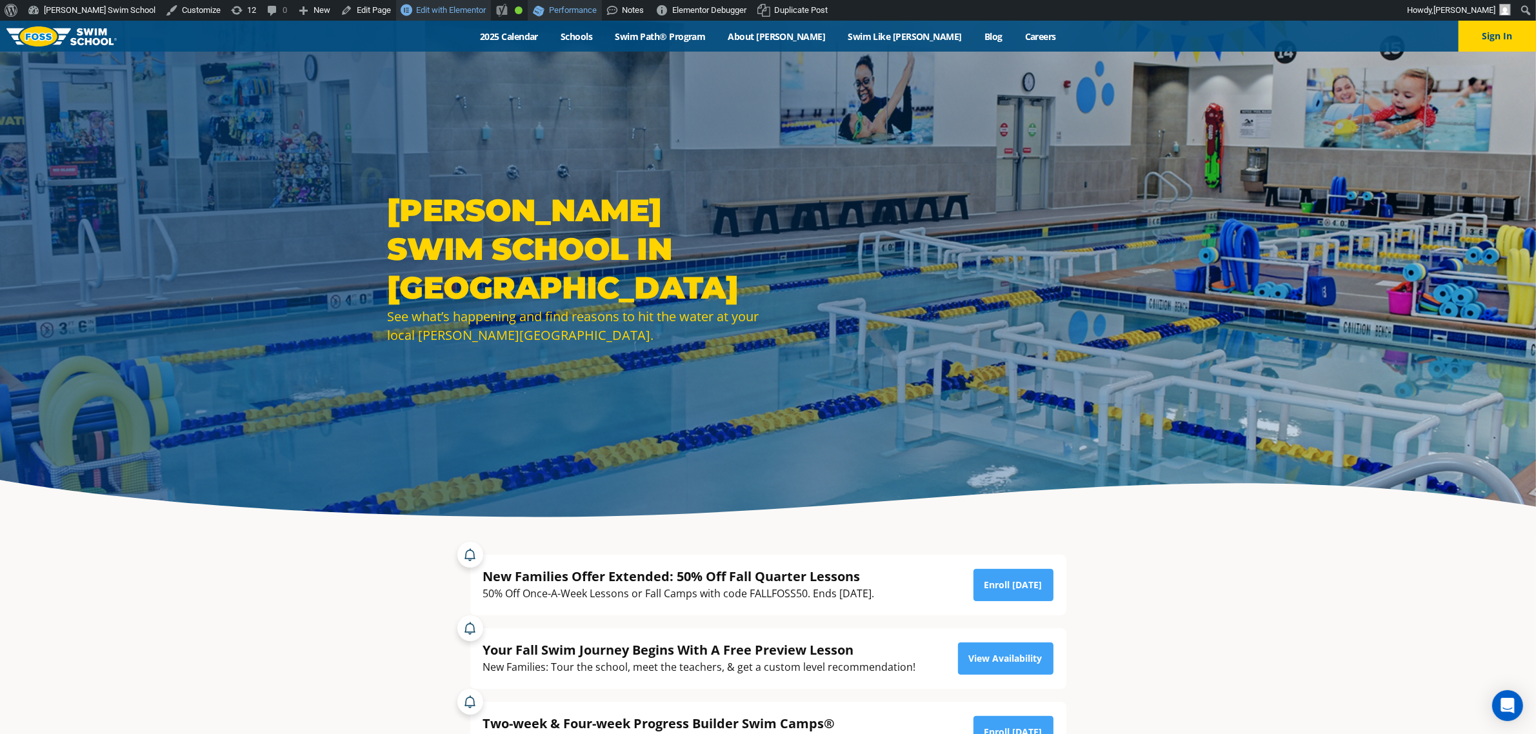
click at [416, 10] on span "Edit with Elementor" at bounding box center [451, 10] width 70 height 10
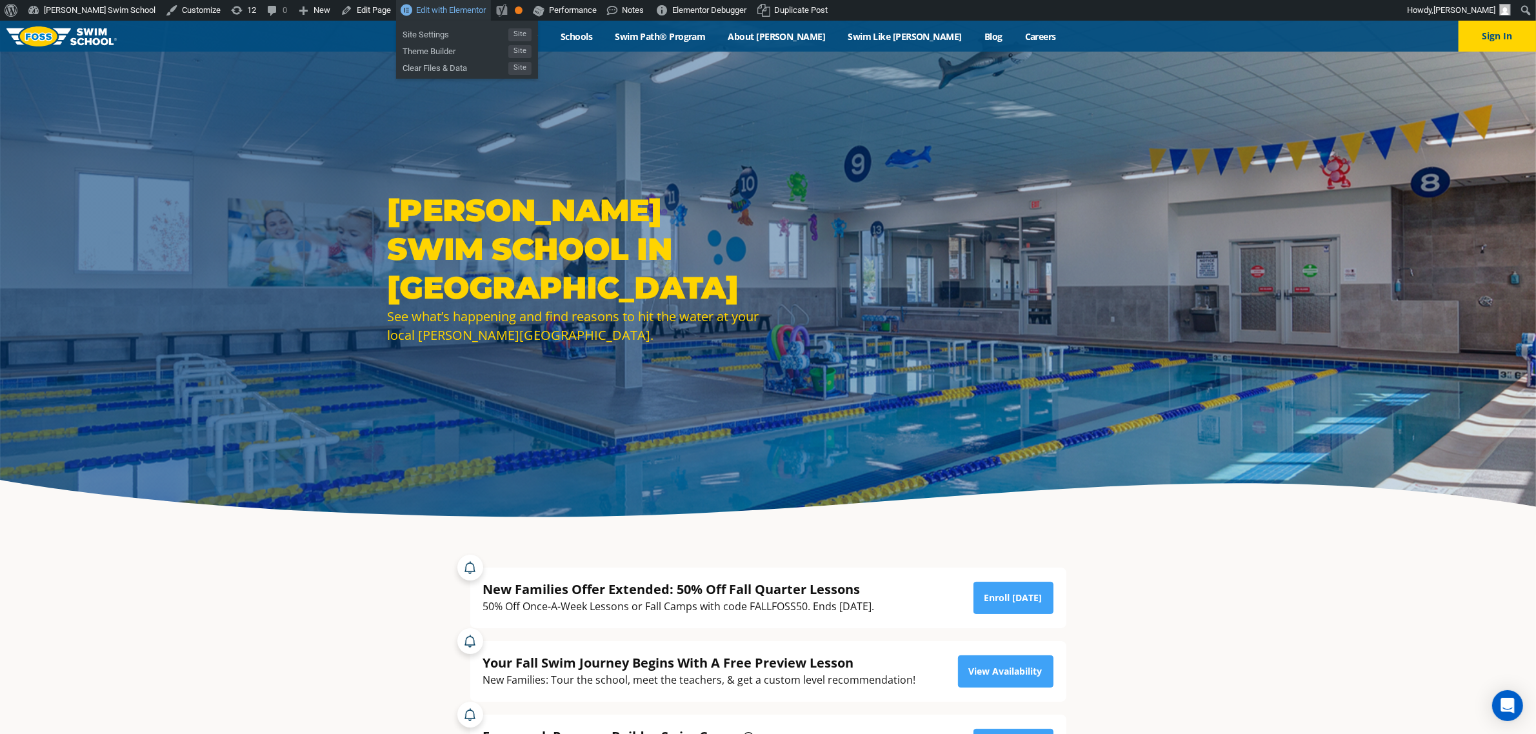
click at [416, 11] on span "Edit with Elementor" at bounding box center [451, 10] width 70 height 10
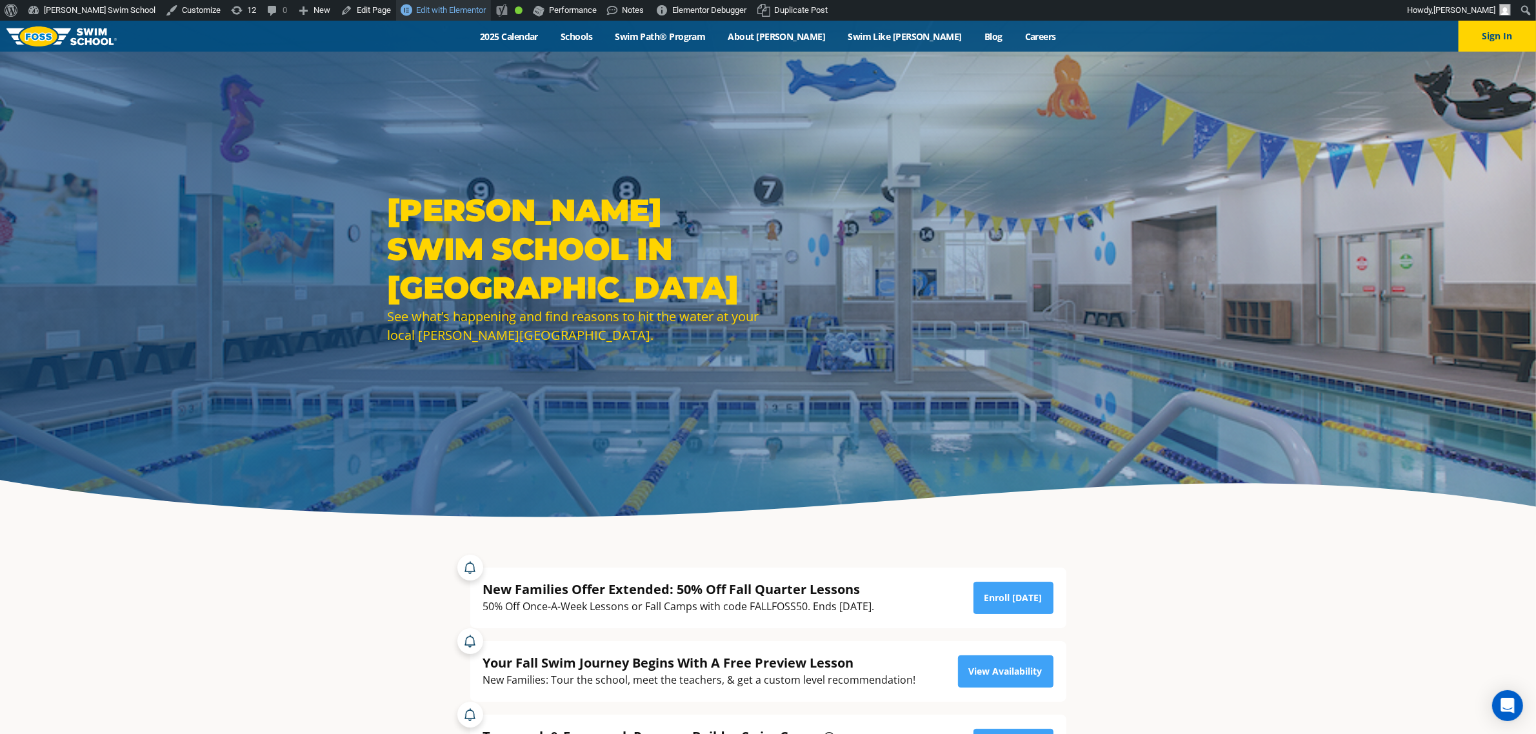
click at [416, 10] on span "Edit with Elementor" at bounding box center [451, 10] width 70 height 10
